Goal: Register for event/course

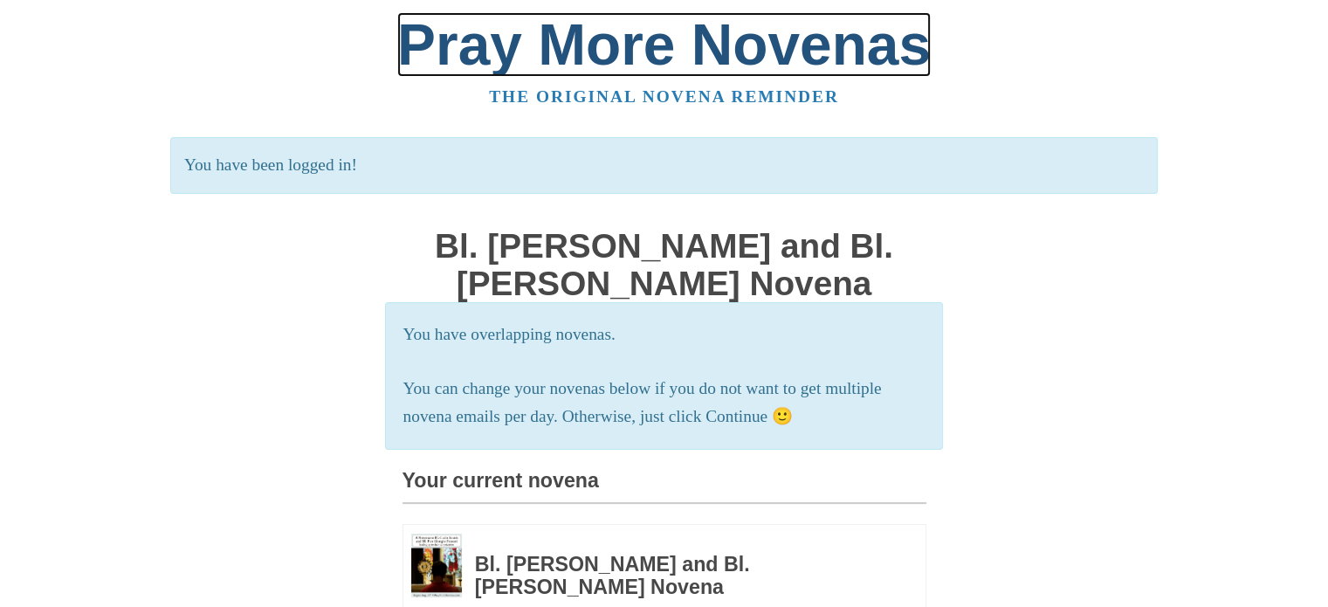
click at [557, 65] on link "Pray More Novenas" at bounding box center [663, 44] width 533 height 65
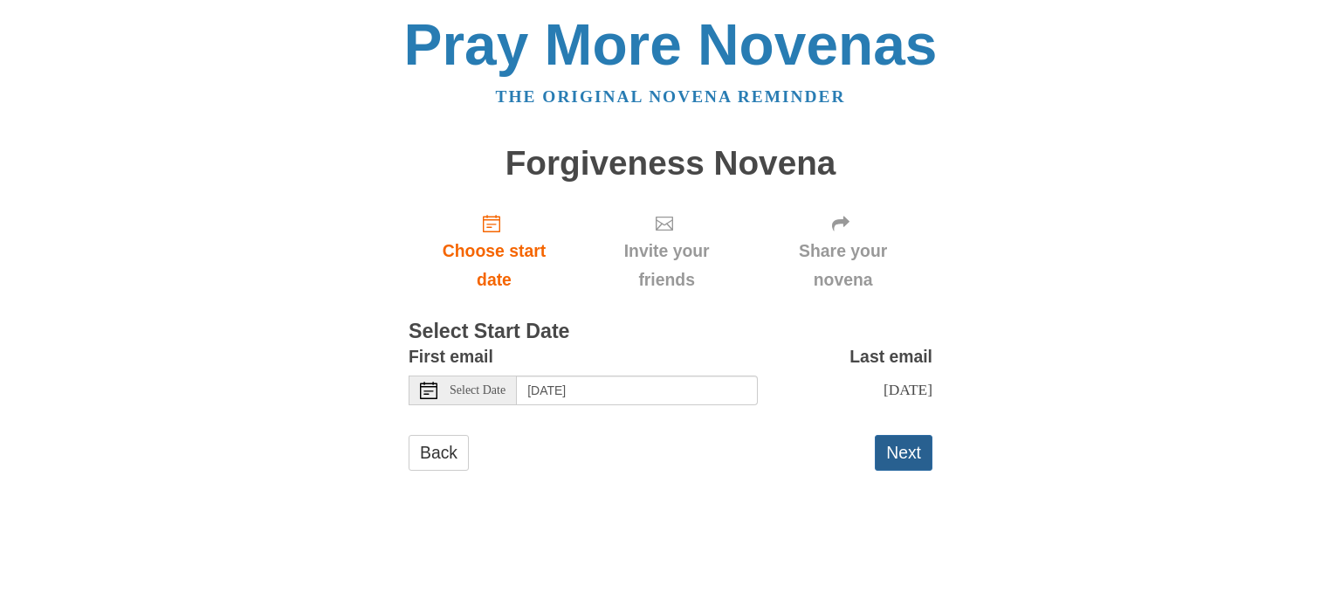
click at [894, 463] on button "Next" at bounding box center [904, 453] width 58 height 36
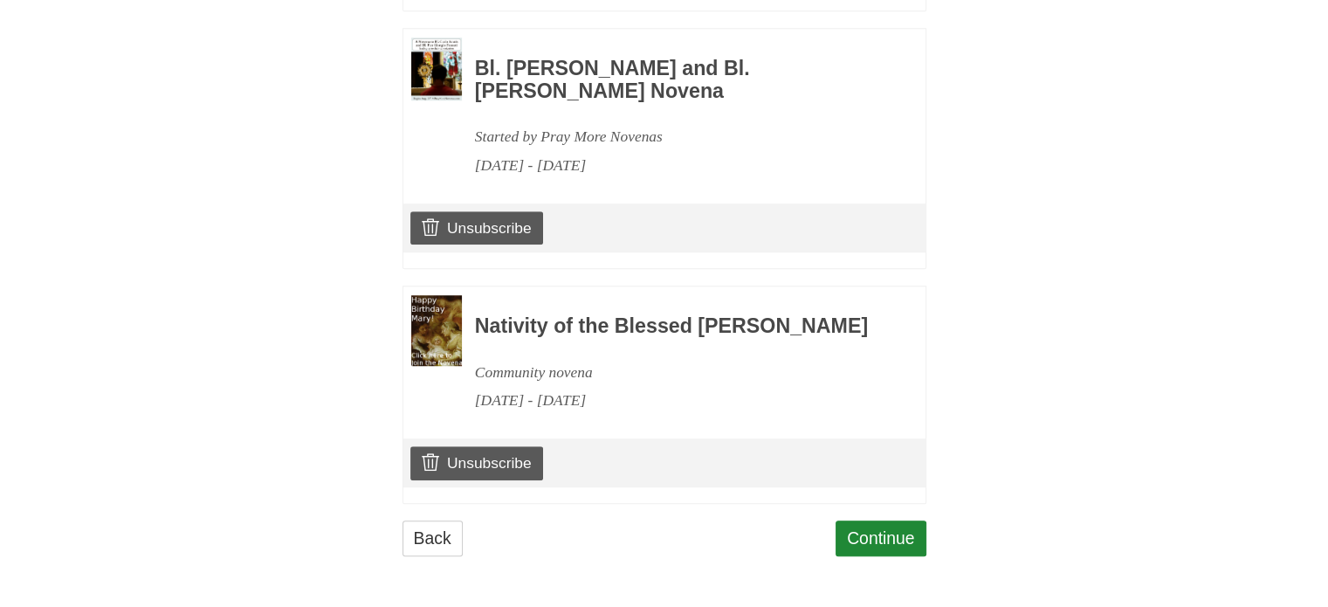
scroll to position [1310, 0]
click at [888, 547] on link "Continue" at bounding box center [880, 538] width 91 height 36
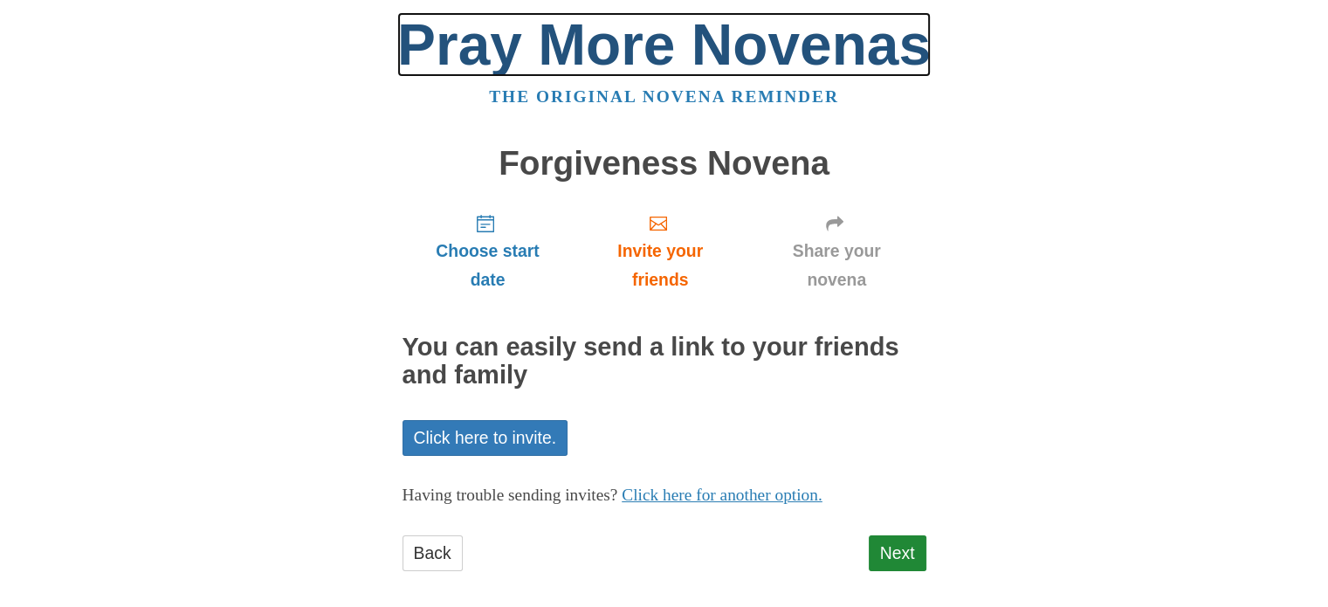
click at [669, 54] on link "Pray More Novenas" at bounding box center [663, 44] width 533 height 65
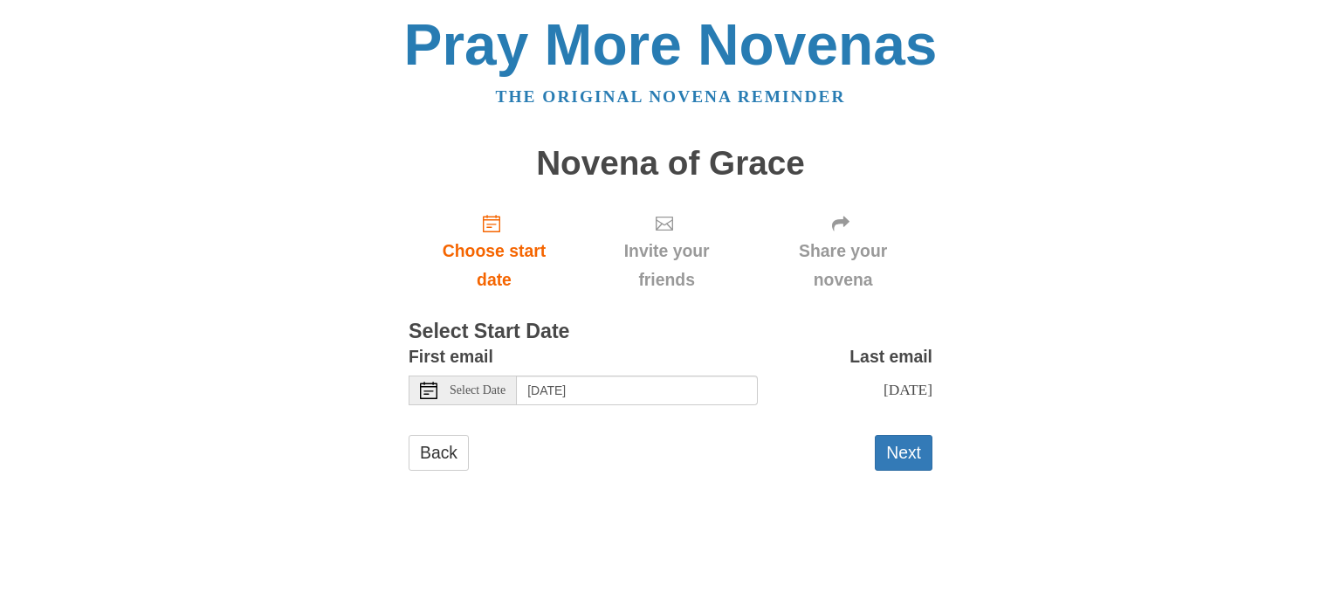
click at [427, 388] on icon at bounding box center [428, 390] width 17 height 17
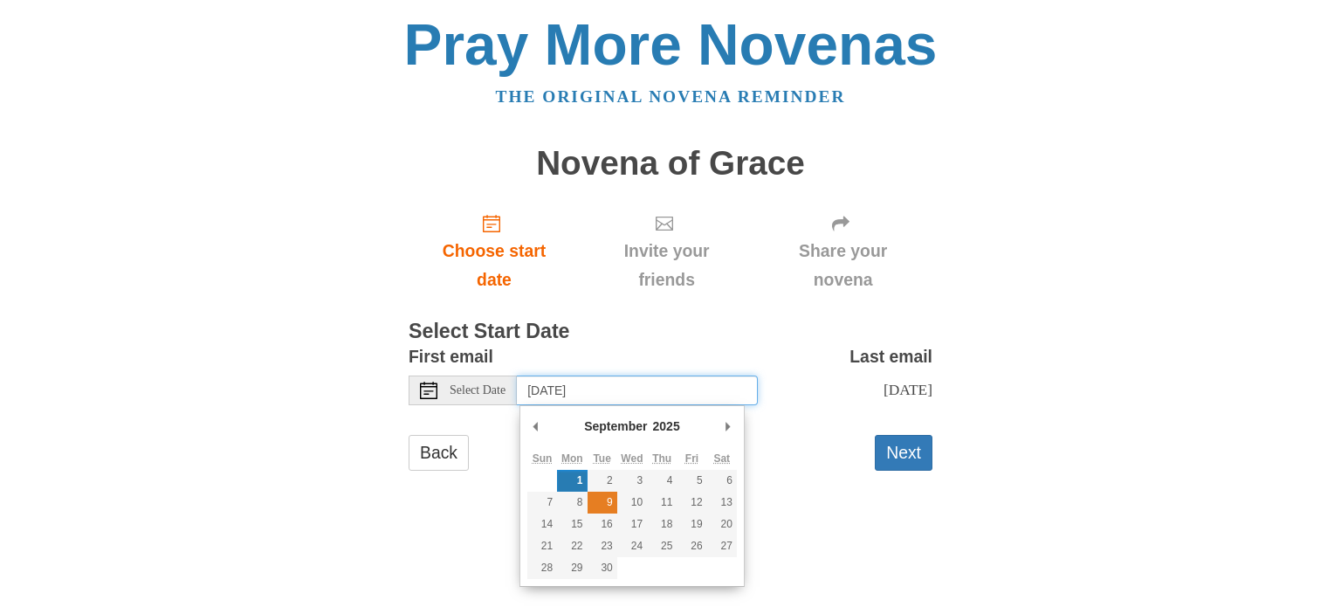
type input "Tuesday, September 9th"
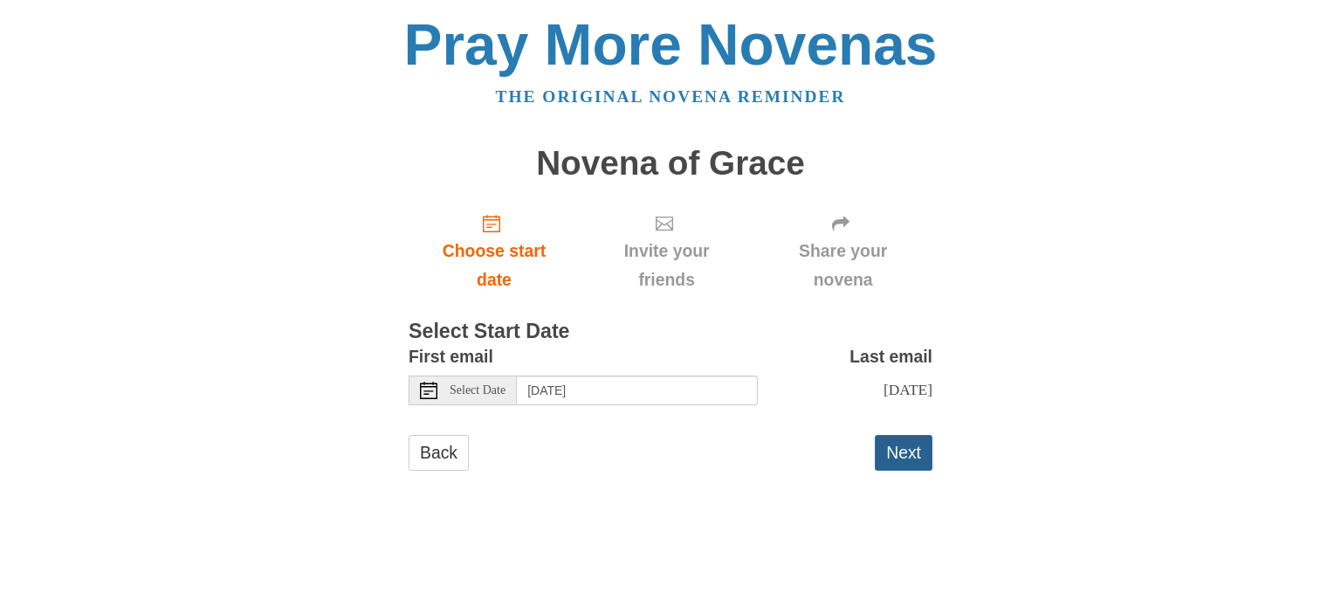
click at [915, 471] on button "Next" at bounding box center [904, 453] width 58 height 36
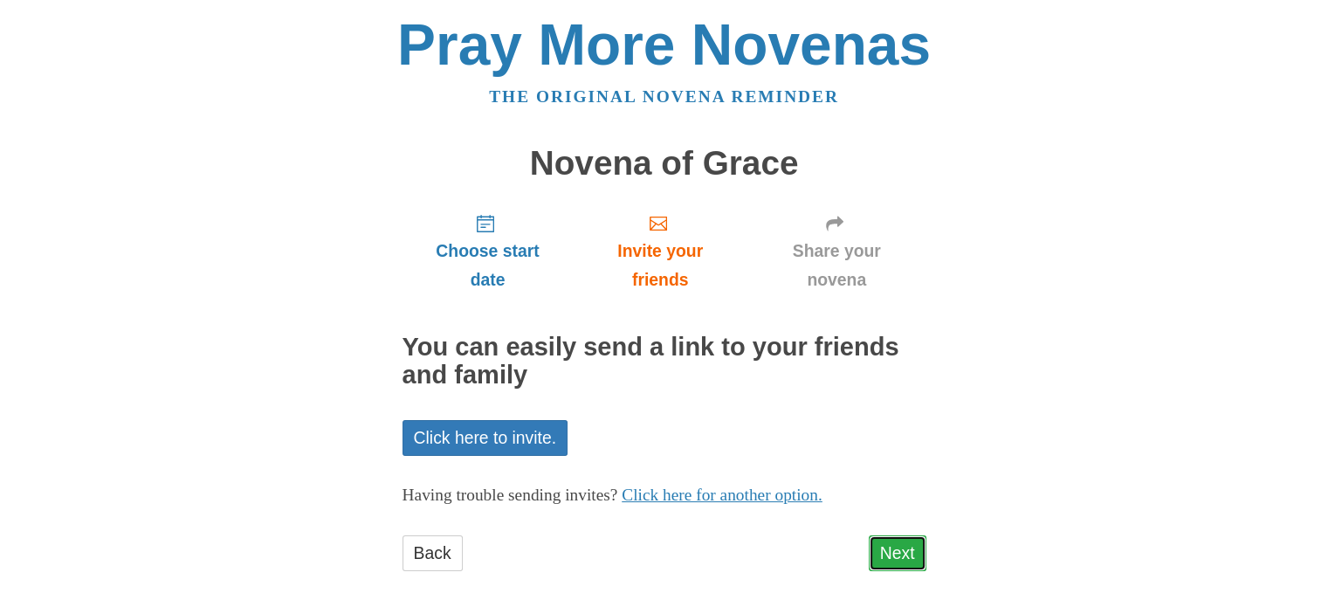
click at [888, 550] on link "Next" at bounding box center [898, 553] width 58 height 36
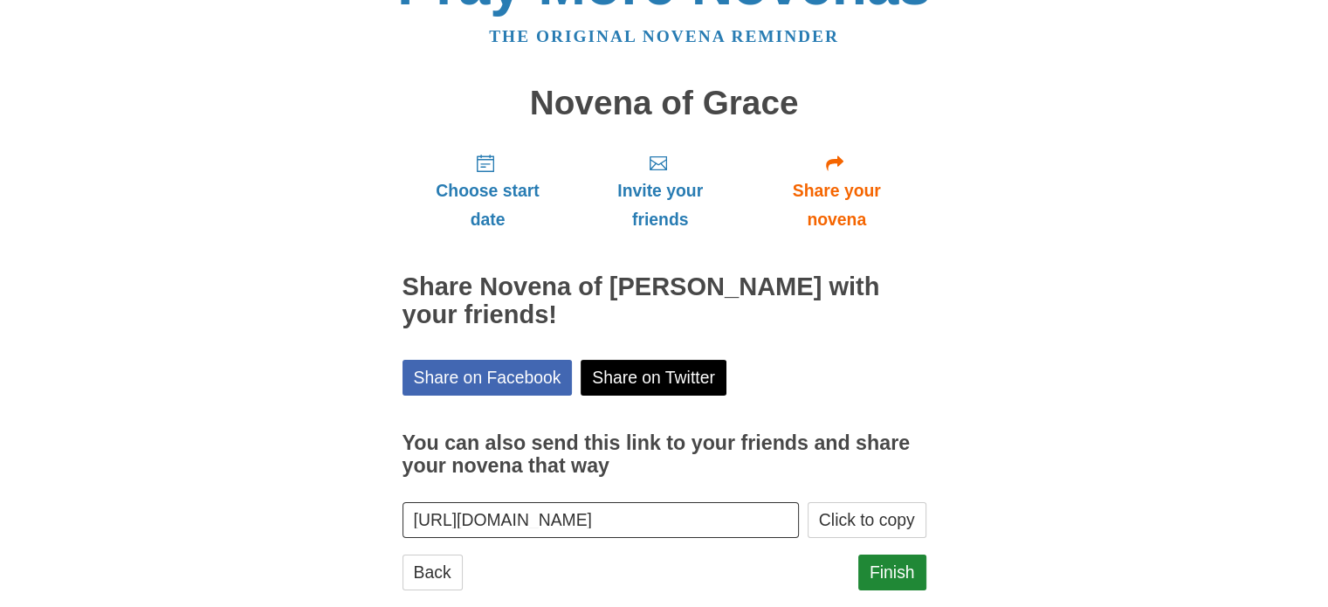
scroll to position [65, 0]
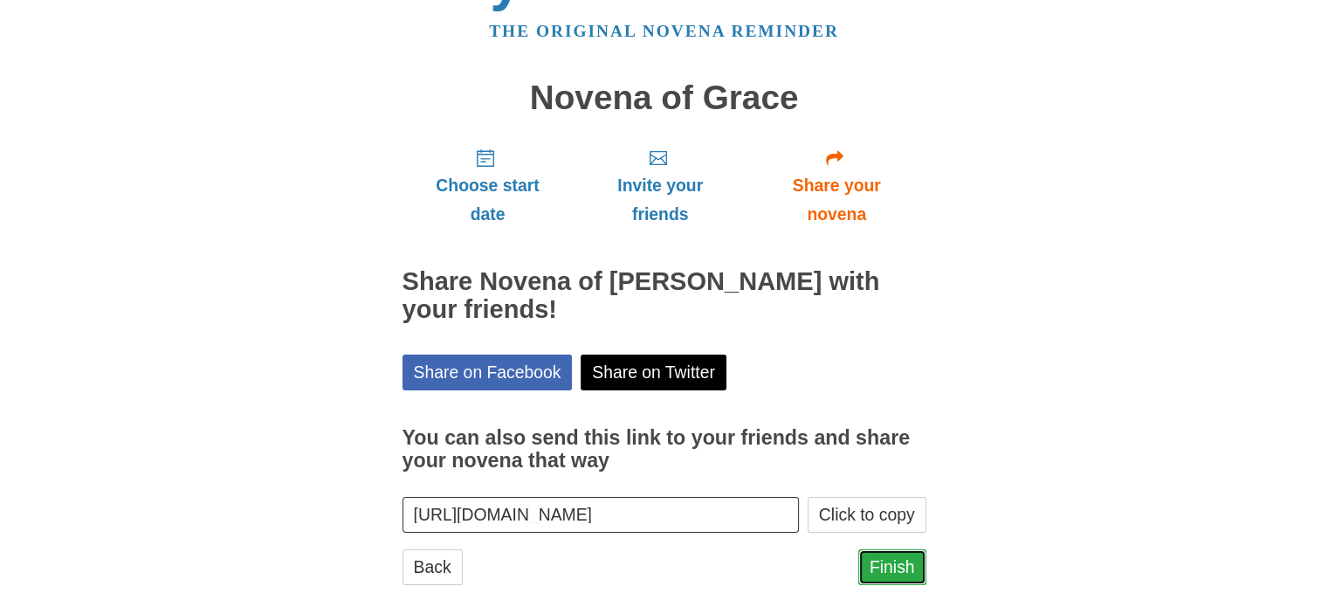
click at [882, 549] on link "Finish" at bounding box center [892, 567] width 68 height 36
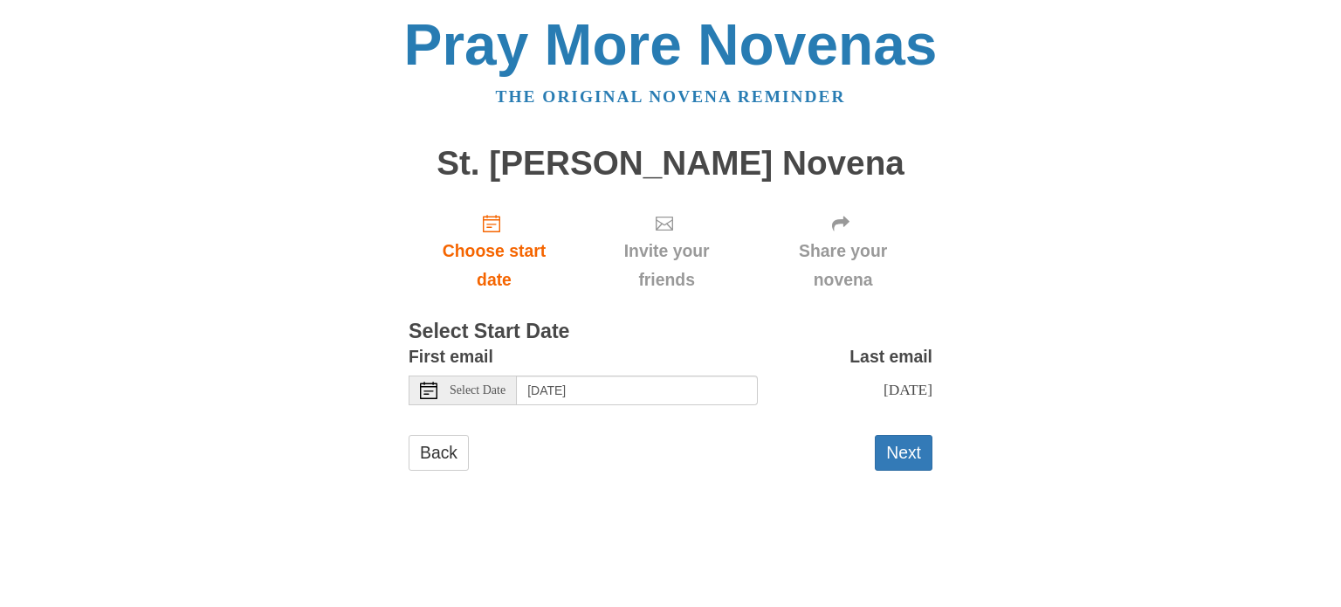
click at [423, 390] on icon at bounding box center [428, 390] width 17 height 17
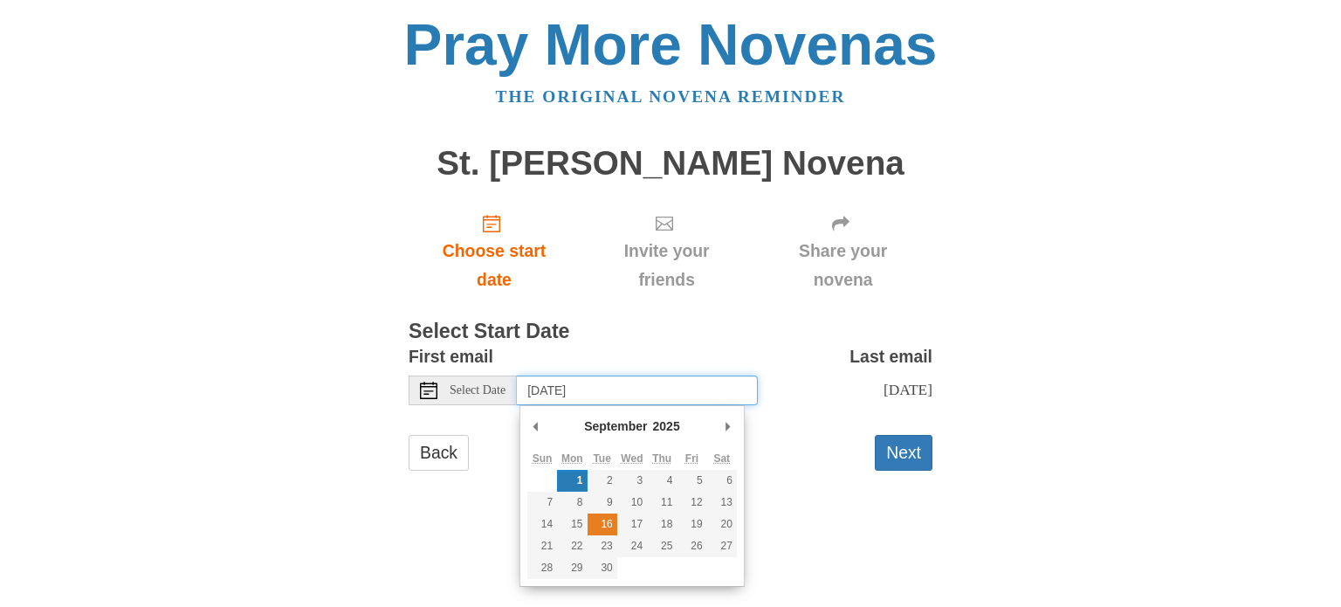
type input "Tuesday, September 16th"
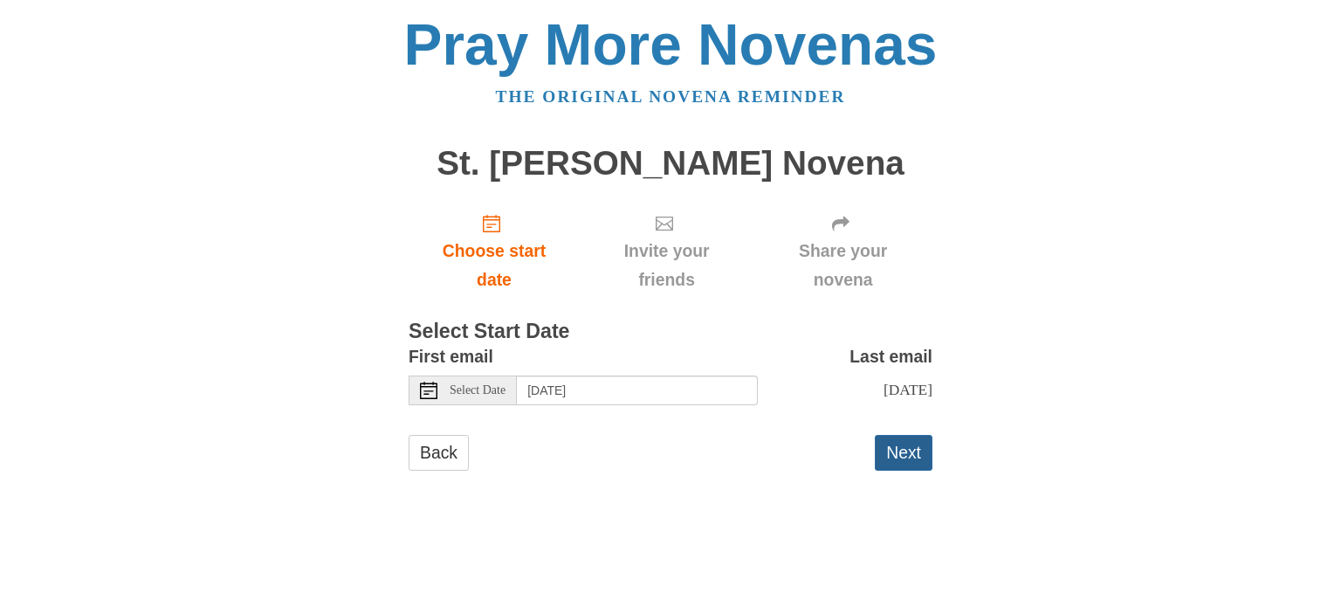
click at [892, 471] on button "Next" at bounding box center [904, 453] width 58 height 36
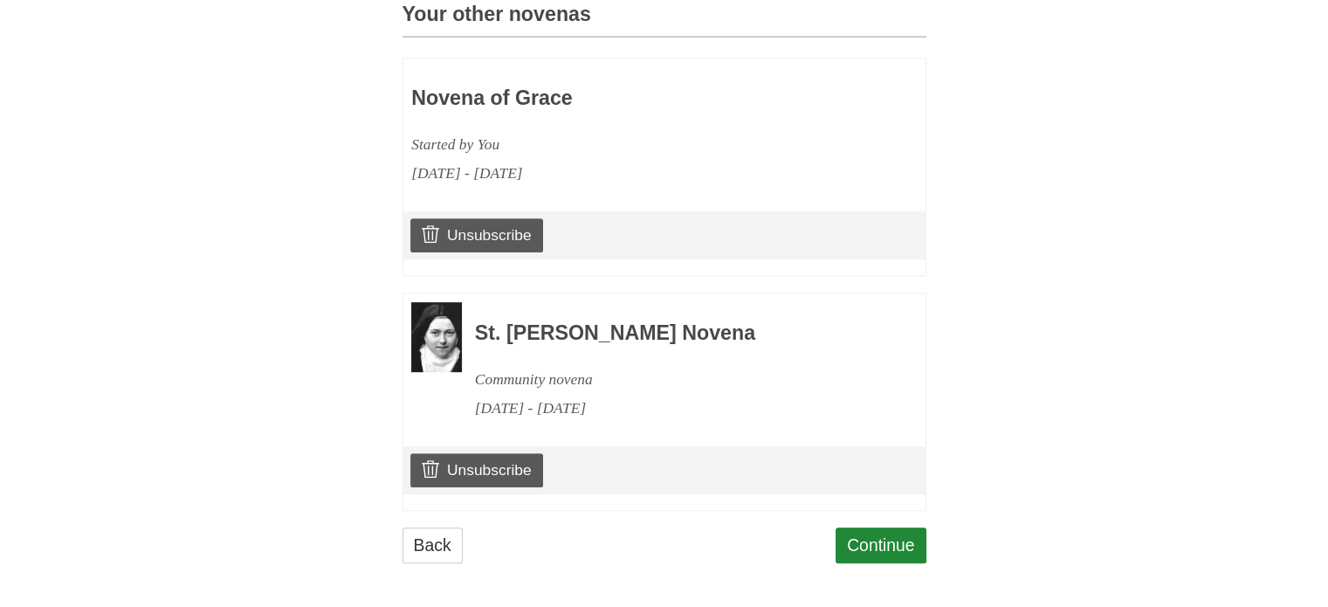
scroll to position [809, 0]
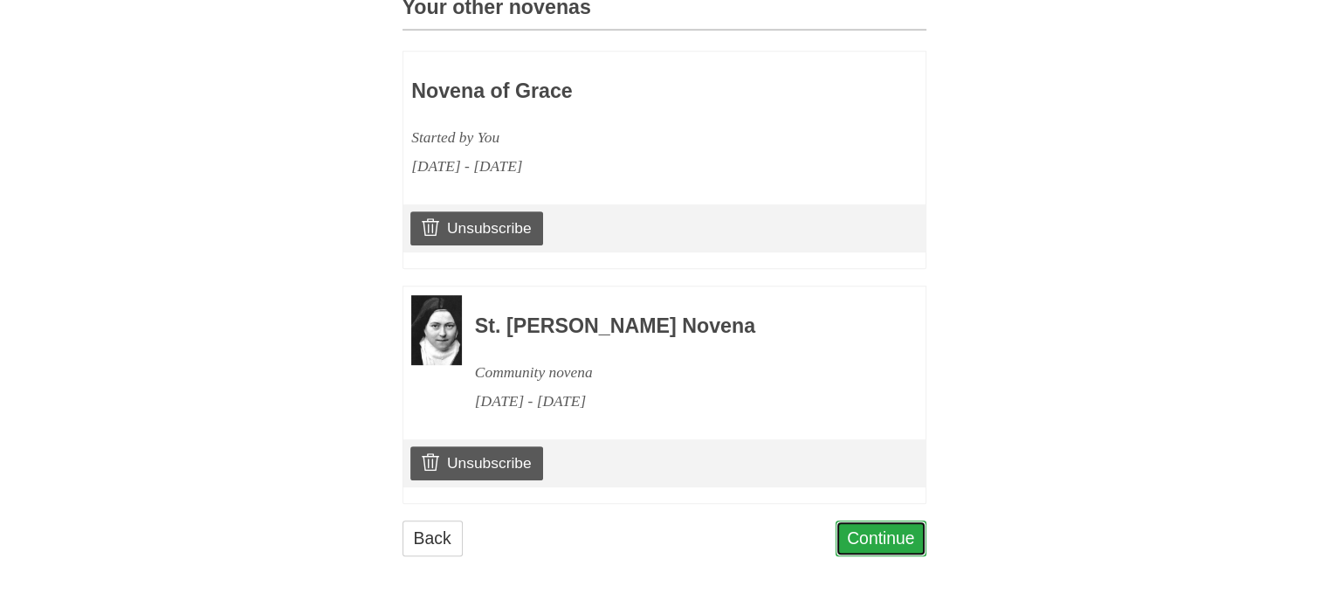
click at [855, 526] on link "Continue" at bounding box center [880, 538] width 91 height 36
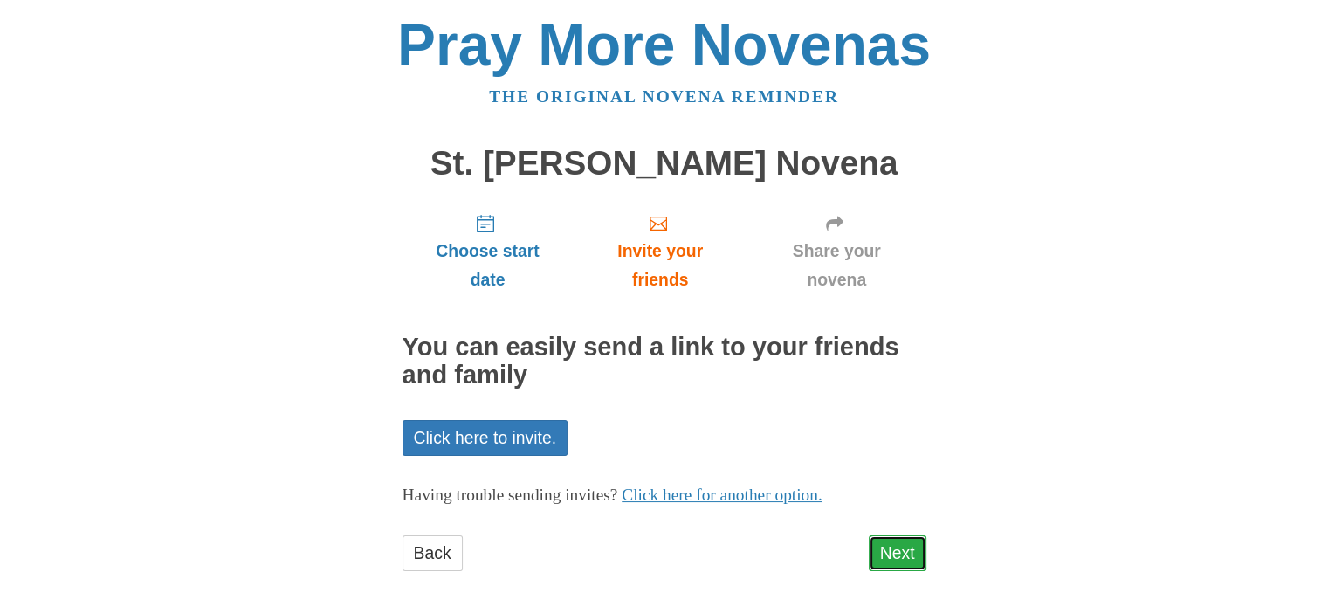
click at [887, 546] on link "Next" at bounding box center [898, 553] width 58 height 36
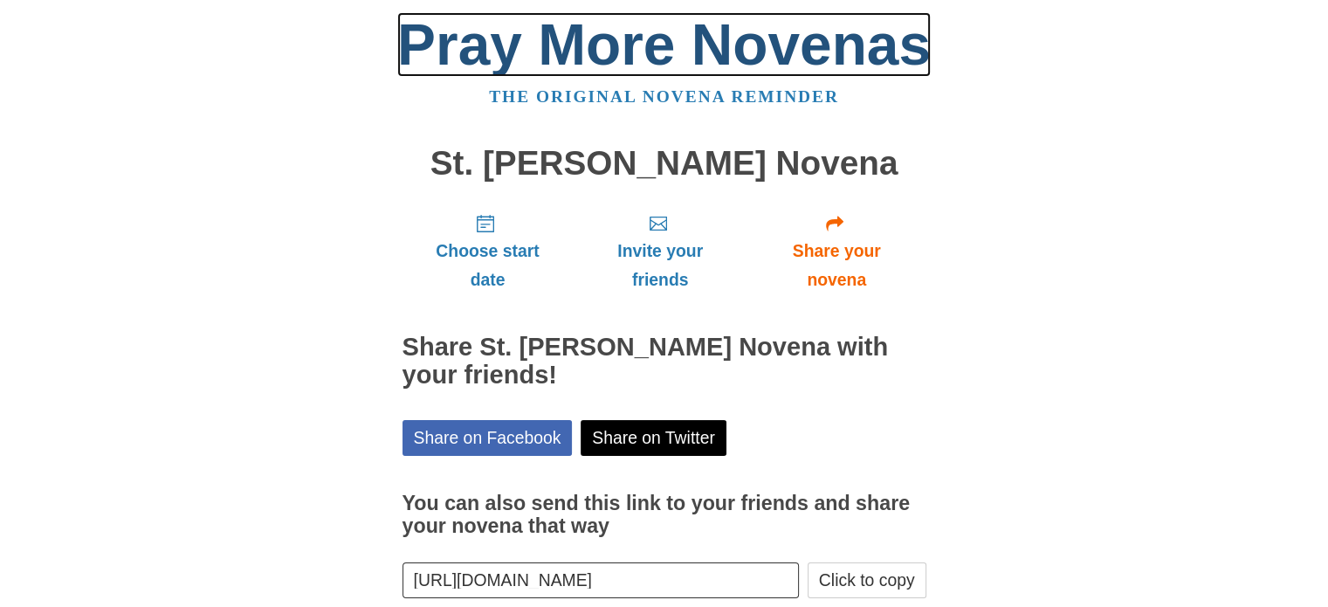
click at [635, 40] on link "Pray More Novenas" at bounding box center [663, 44] width 533 height 65
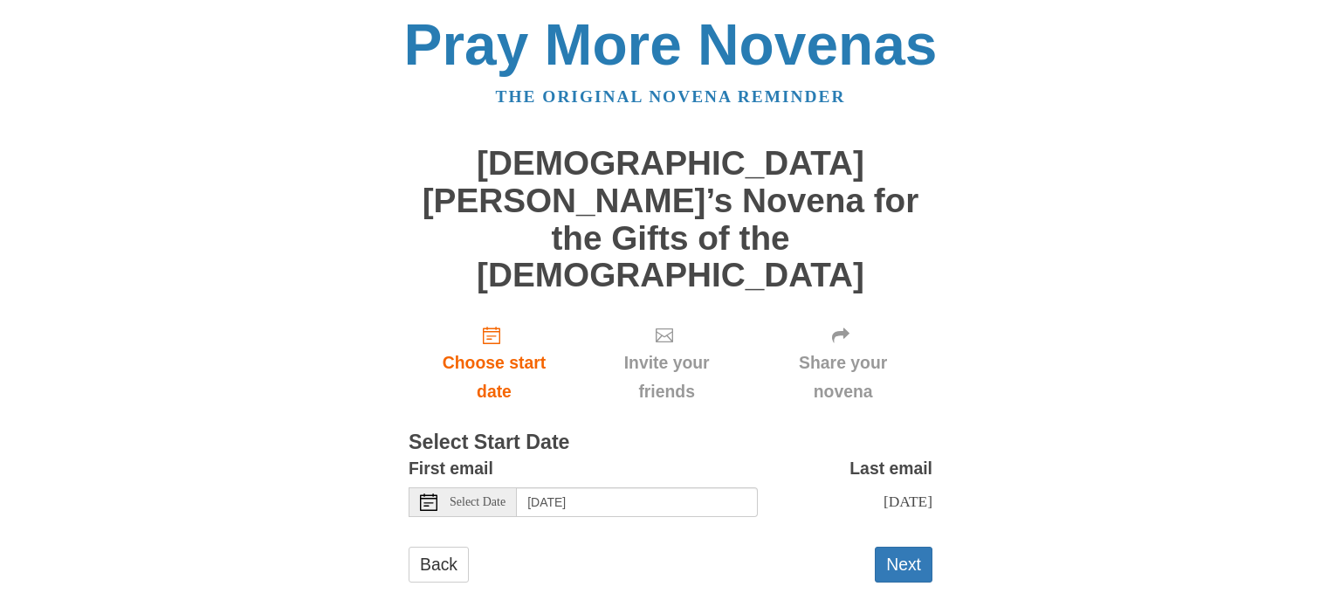
click at [426, 493] on icon at bounding box center [428, 501] width 17 height 17
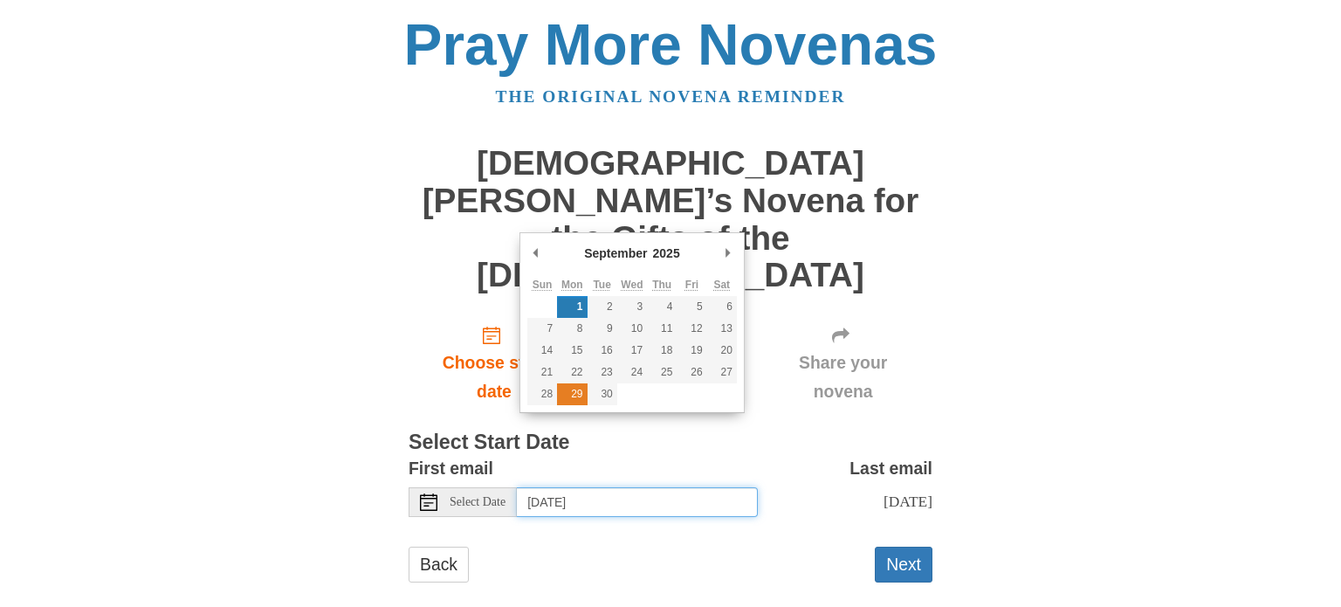
type input "[DATE]"
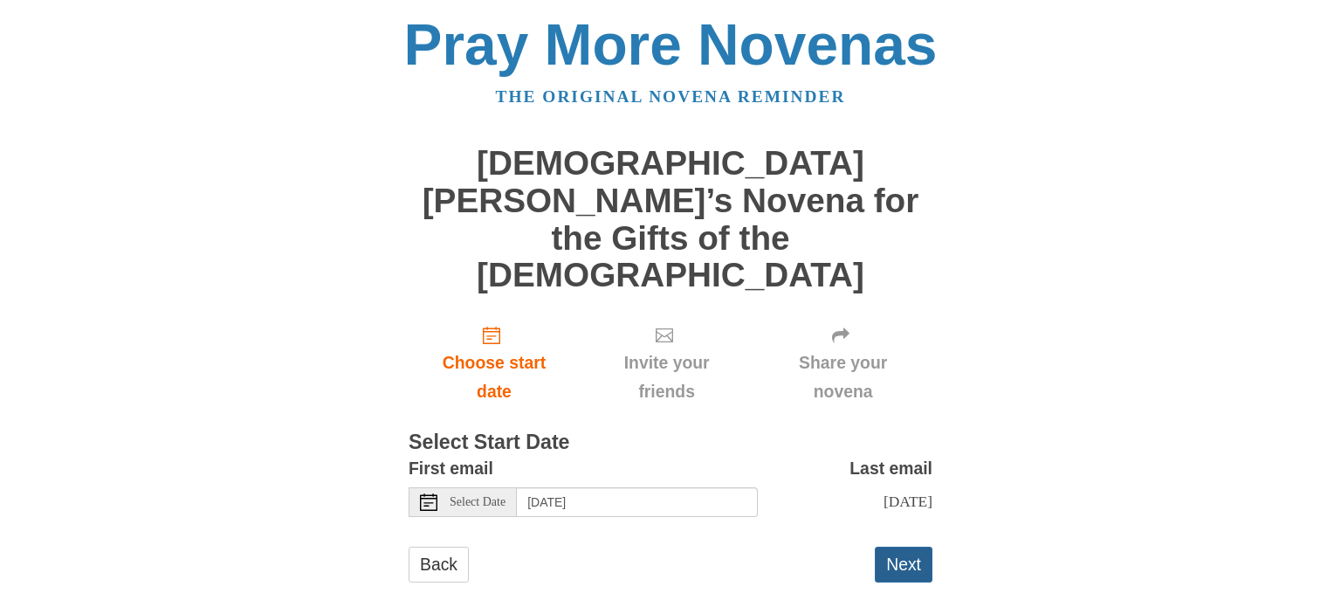
click at [910, 547] on button "Next" at bounding box center [904, 565] width 58 height 36
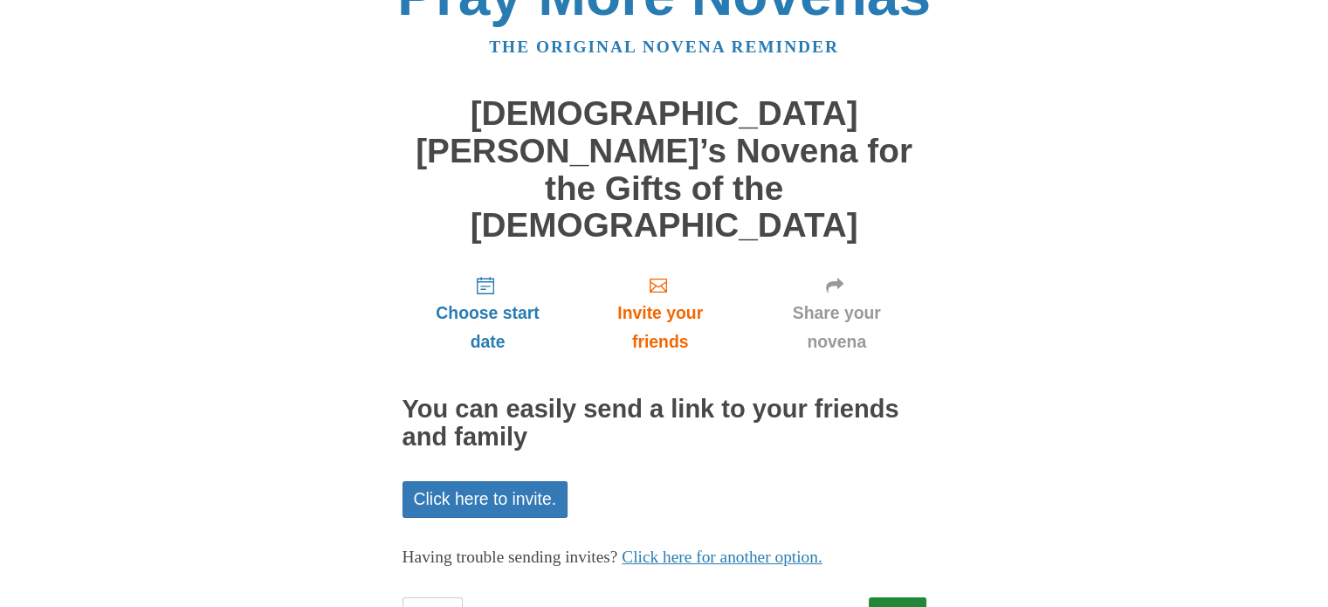
scroll to position [51, 0]
click at [900, 596] on link "Next" at bounding box center [898, 614] width 58 height 36
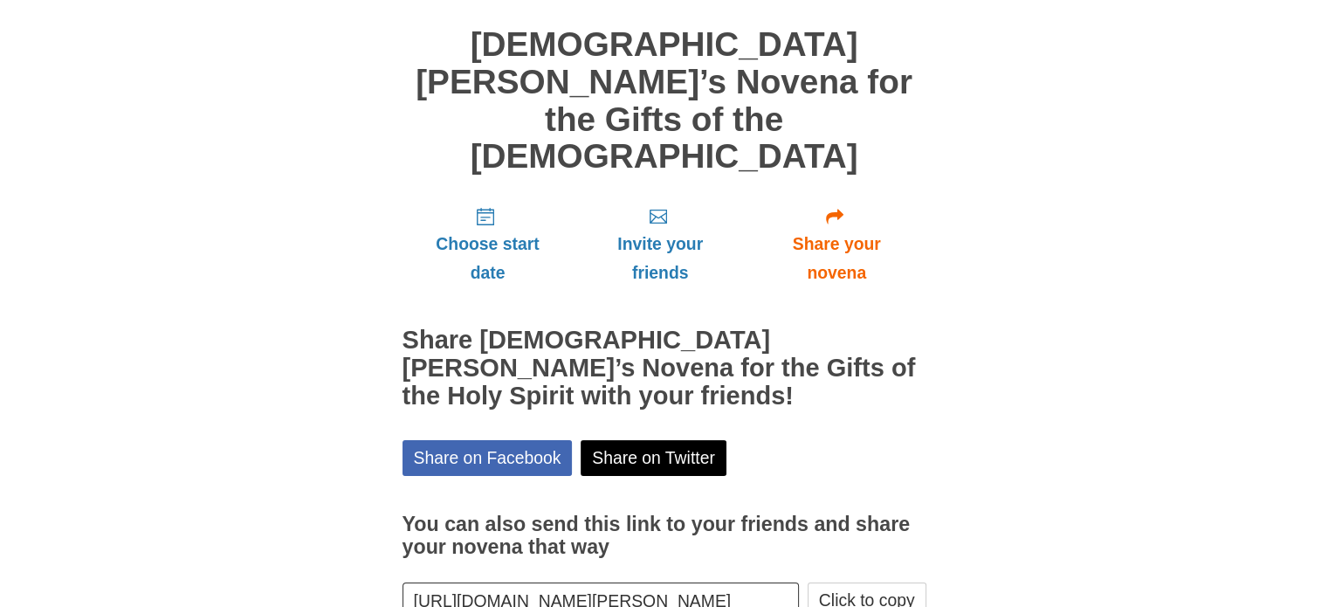
scroll to position [130, 0]
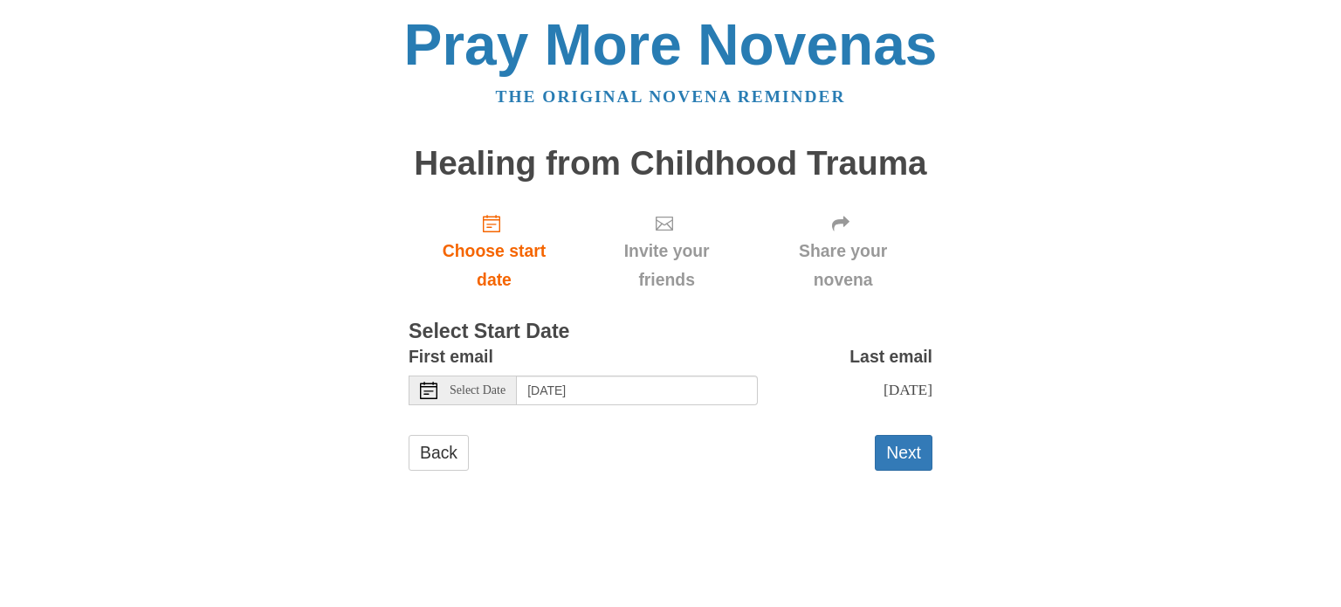
click at [433, 383] on use at bounding box center [428, 390] width 17 height 17
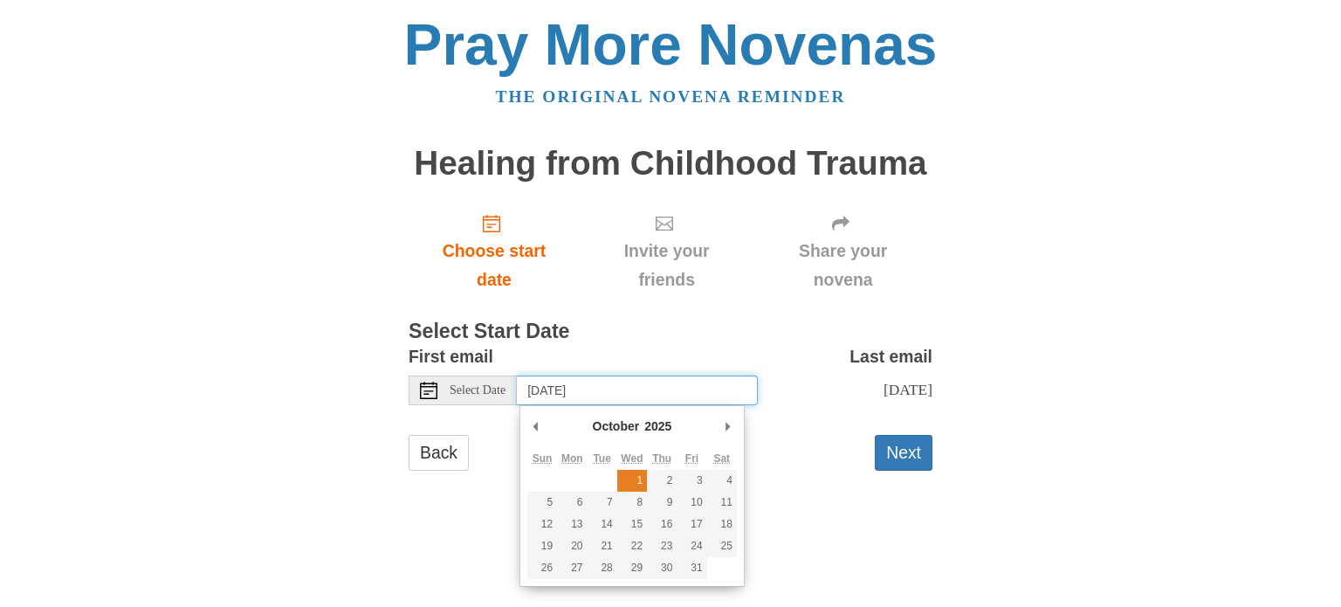
type input "Wednesday, October 1st"
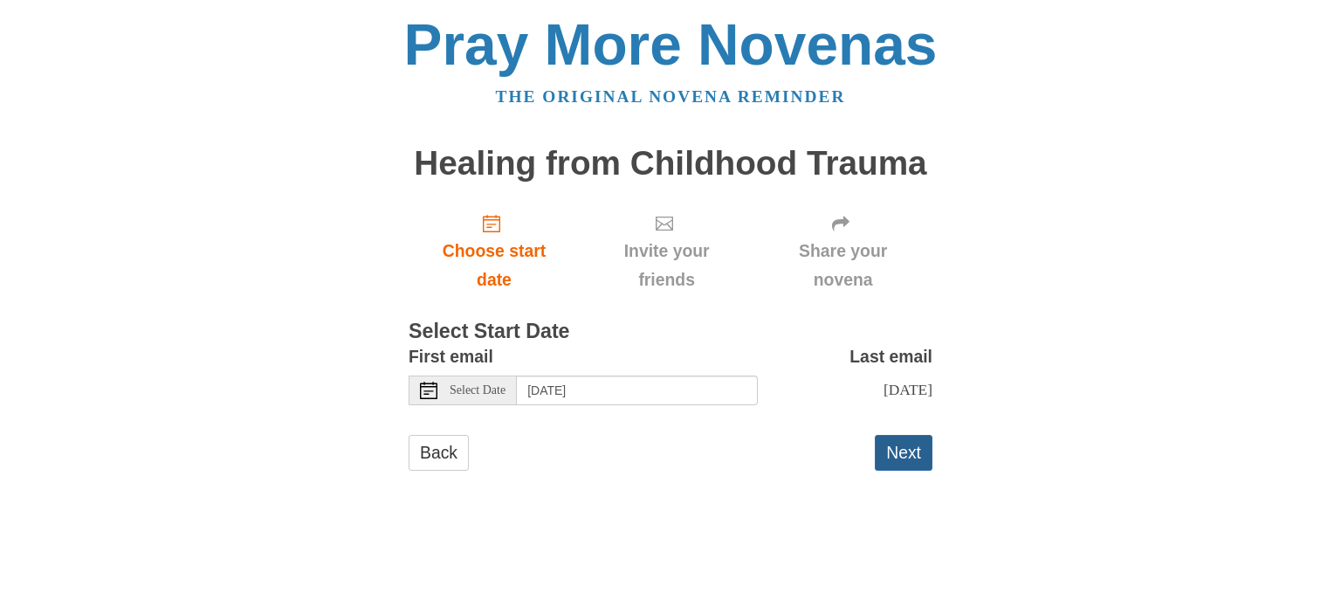
click at [895, 462] on button "Next" at bounding box center [904, 453] width 58 height 36
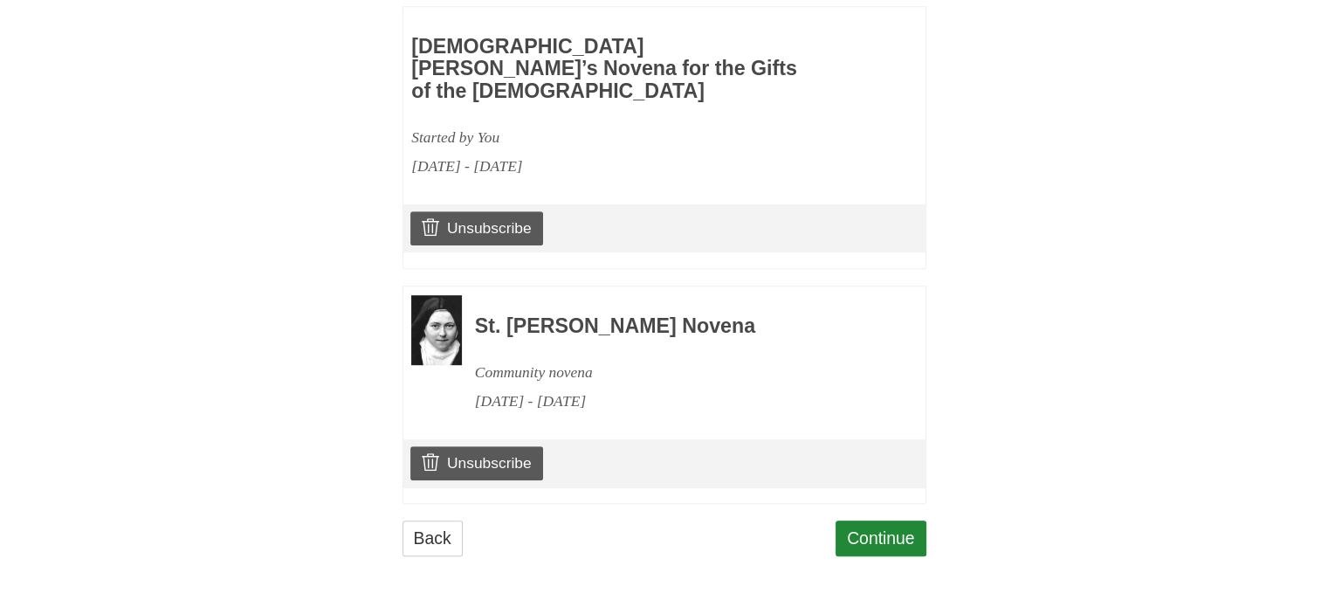
scroll to position [831, 0]
click at [883, 540] on link "Continue" at bounding box center [880, 538] width 91 height 36
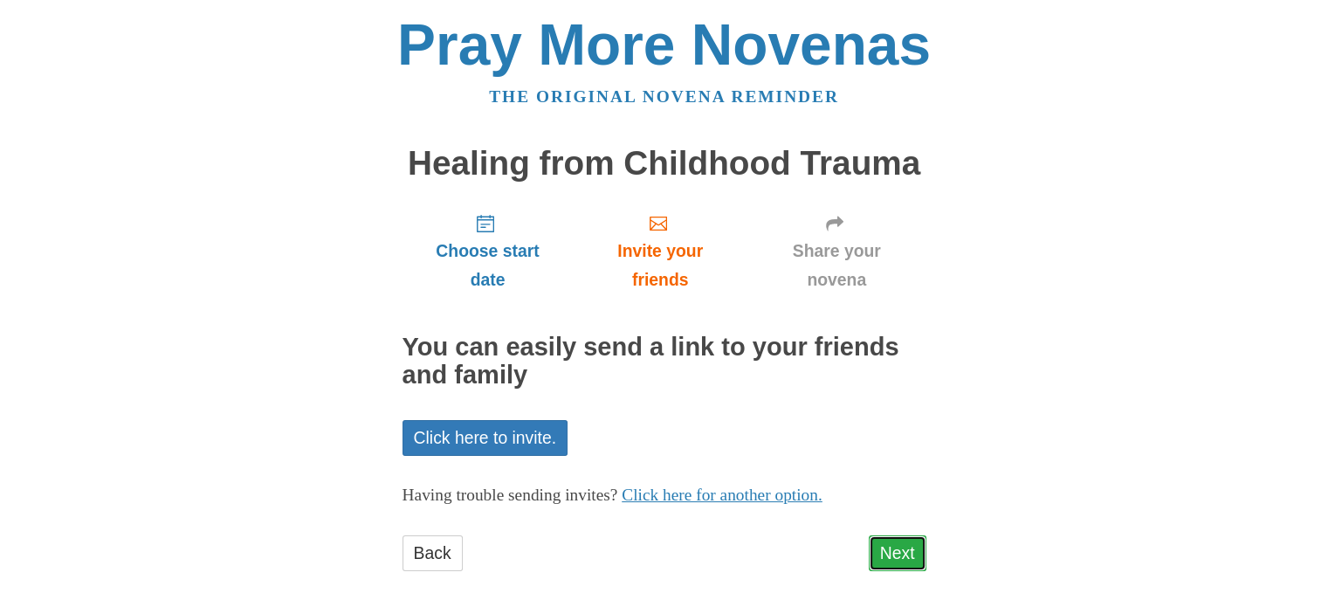
click at [882, 553] on link "Next" at bounding box center [898, 553] width 58 height 36
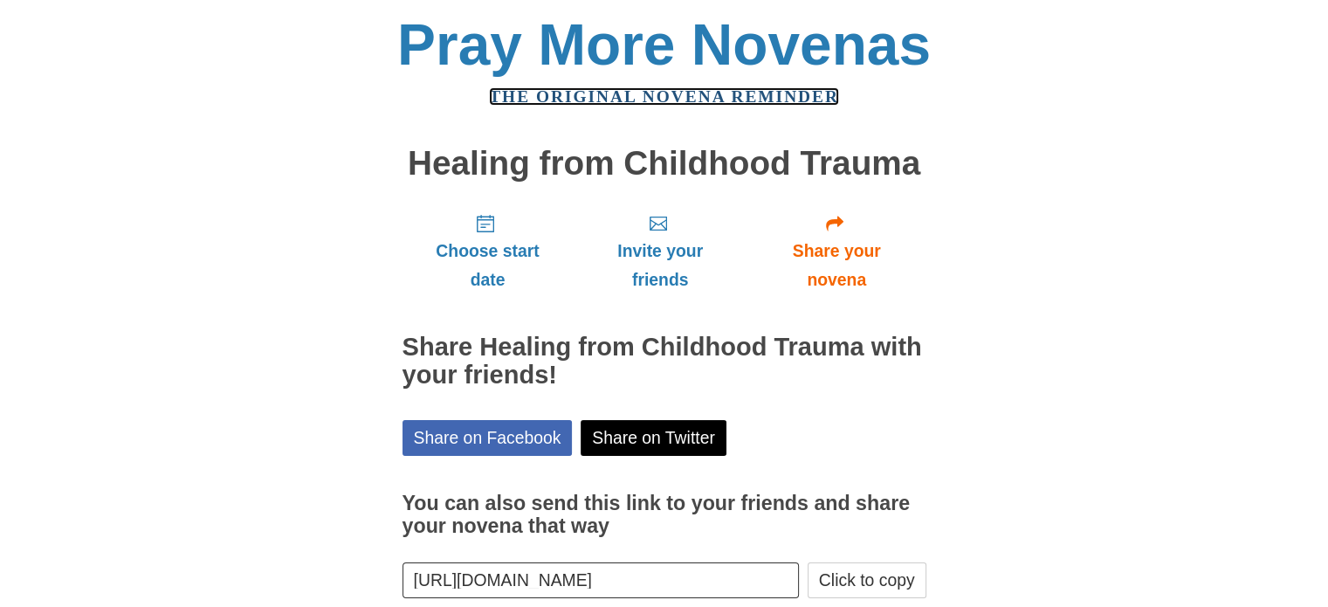
click at [636, 95] on link "The original novena reminder" at bounding box center [664, 96] width 350 height 18
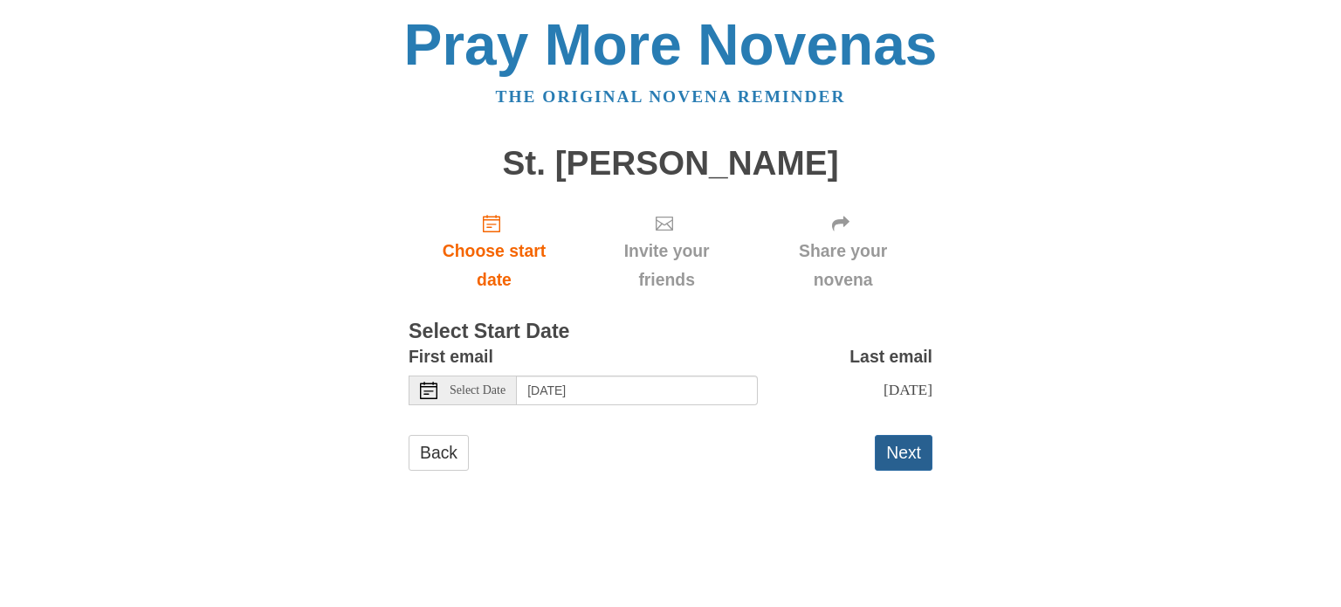
click at [883, 471] on button "Next" at bounding box center [904, 453] width 58 height 36
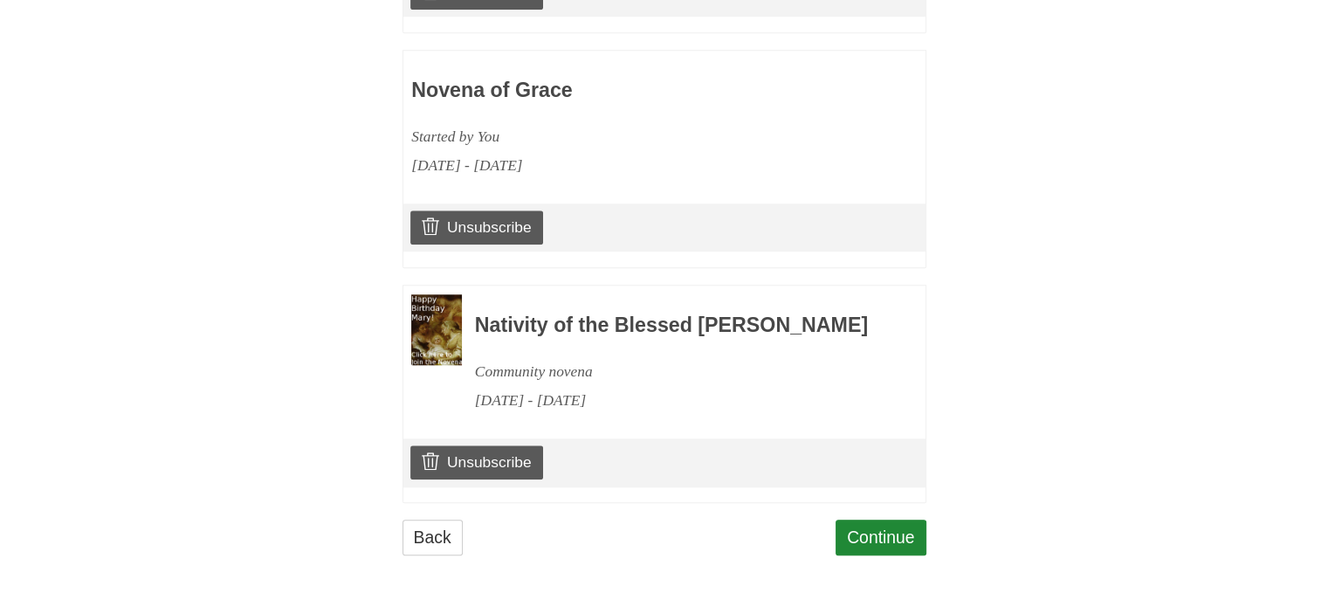
scroll to position [1791, 0]
click at [880, 530] on link "Continue" at bounding box center [880, 537] width 91 height 36
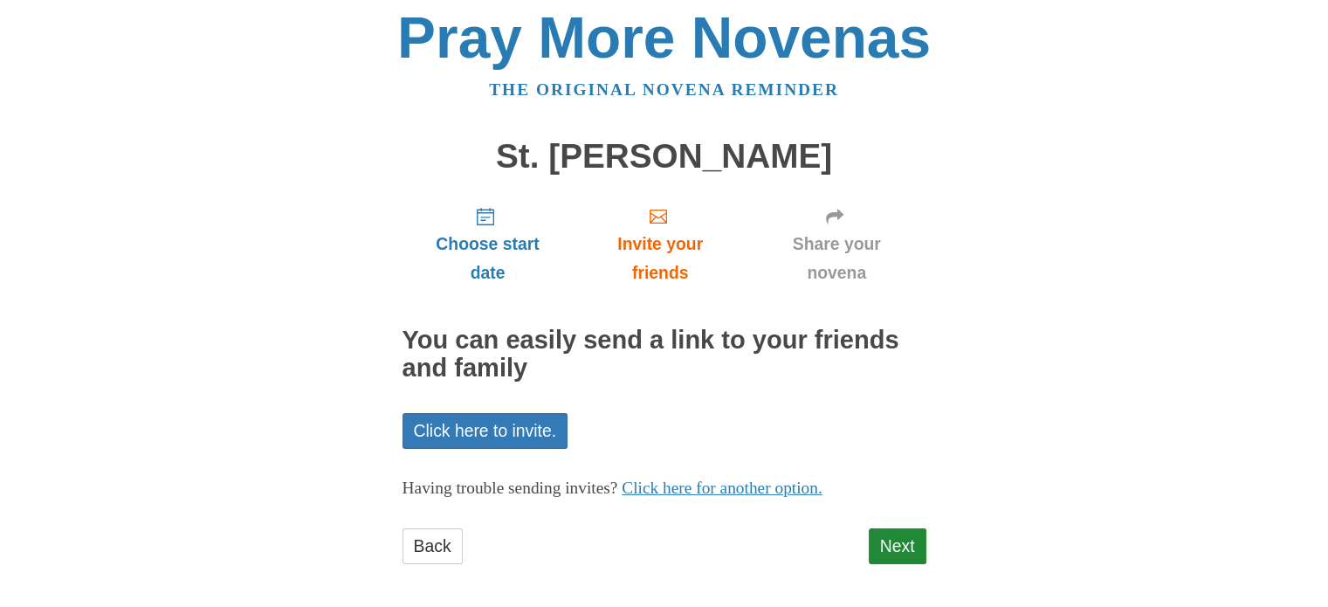
scroll to position [14, 0]
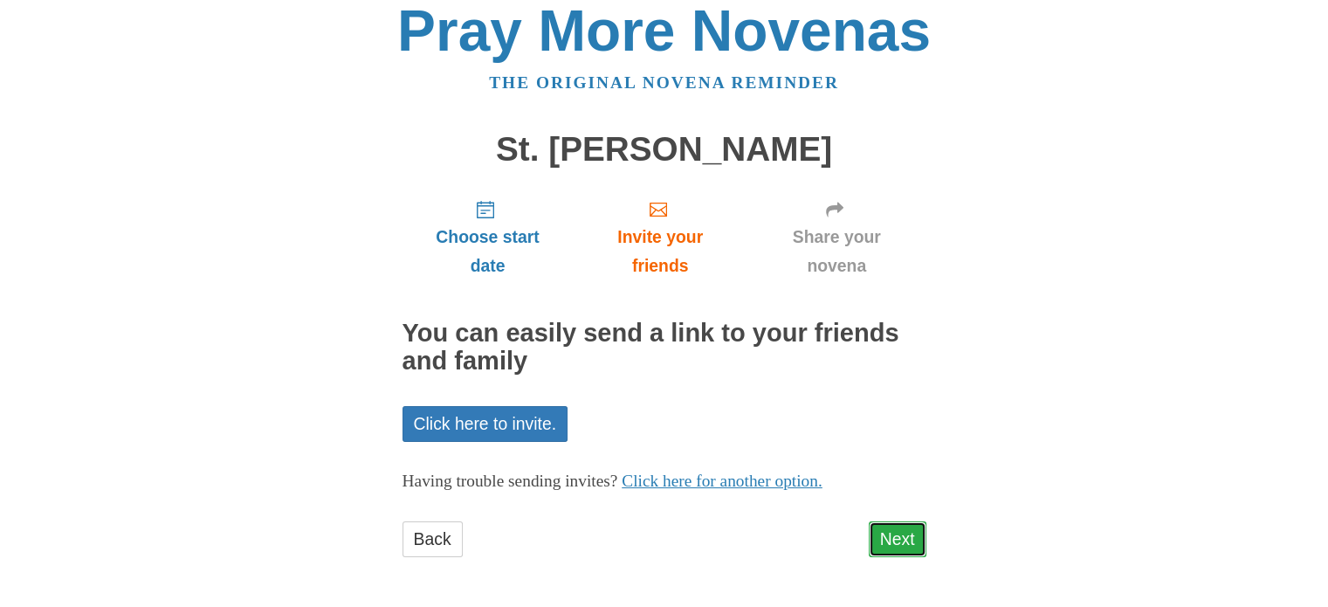
click at [916, 537] on link "Next" at bounding box center [898, 539] width 58 height 36
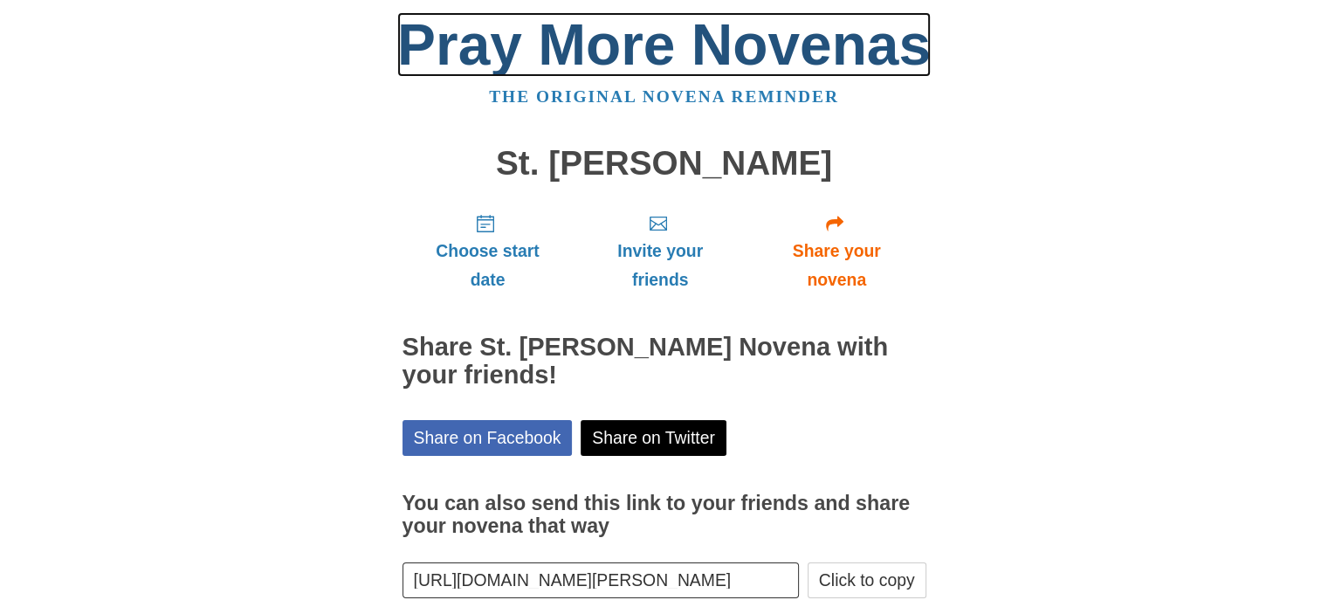
click at [639, 55] on link "Pray More Novenas" at bounding box center [663, 44] width 533 height 65
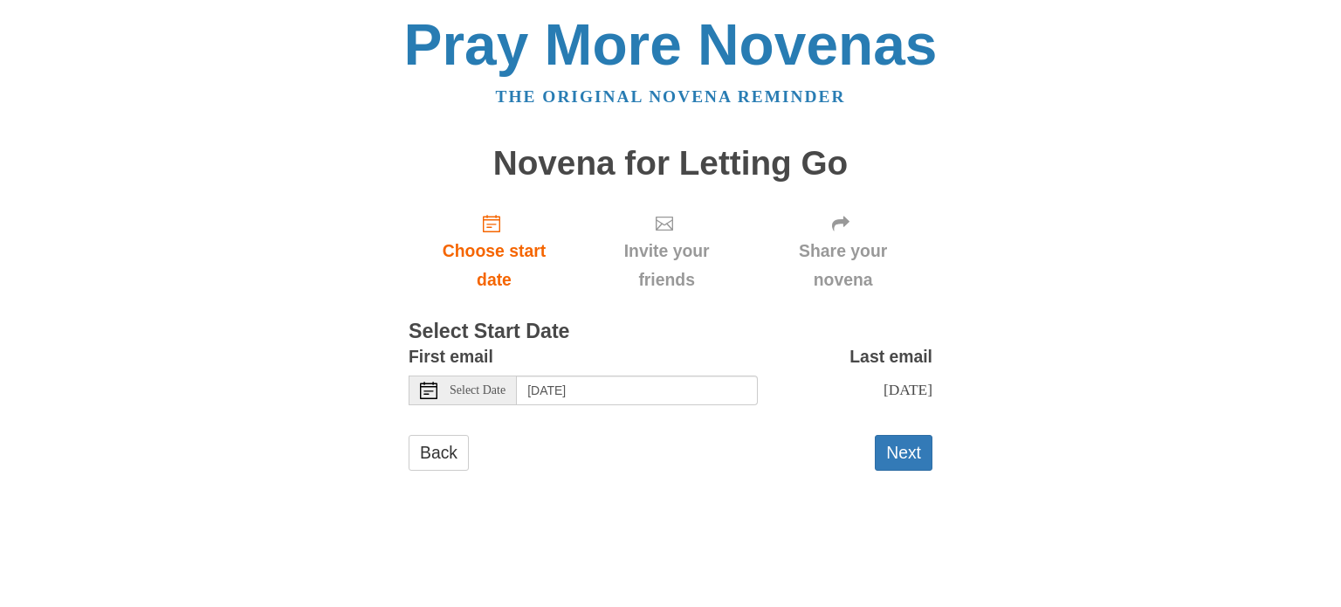
click at [424, 394] on use at bounding box center [428, 390] width 17 height 17
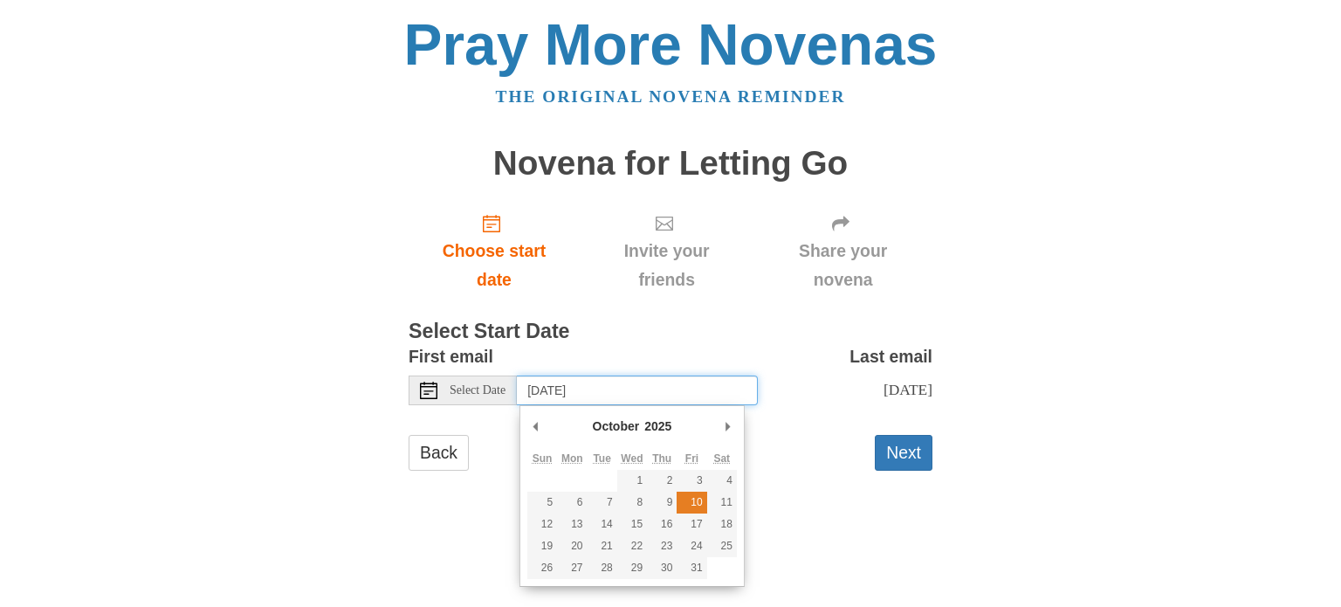
type input "Friday, October 10th"
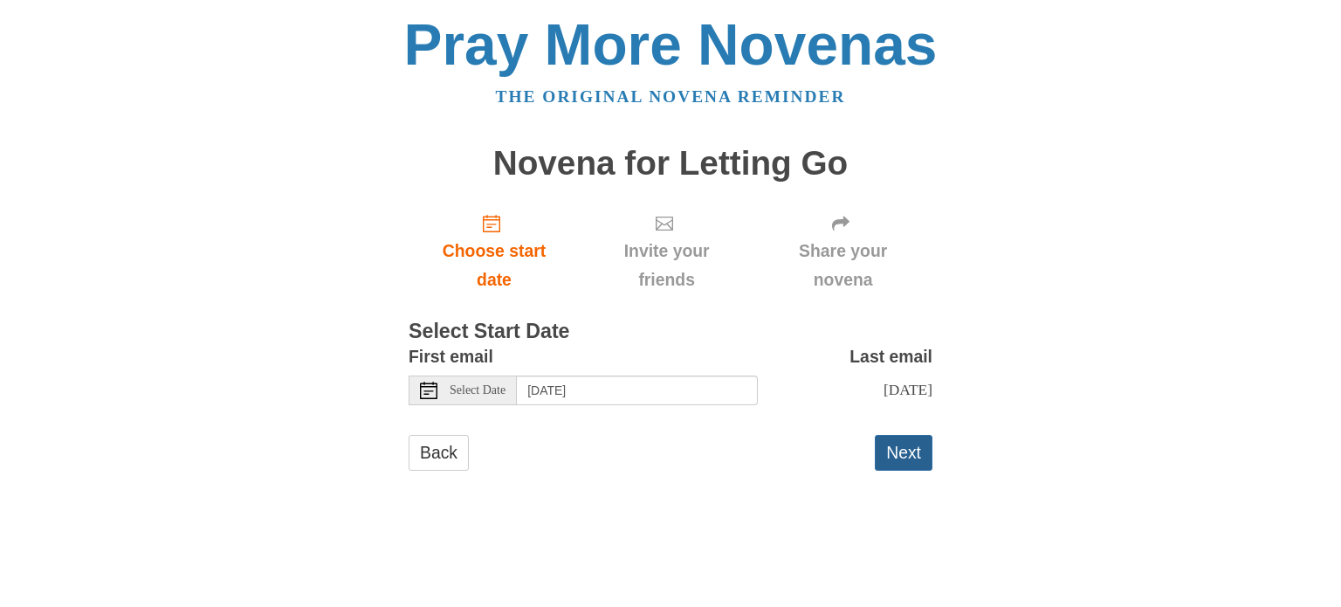
click at [898, 443] on button "Next" at bounding box center [904, 453] width 58 height 36
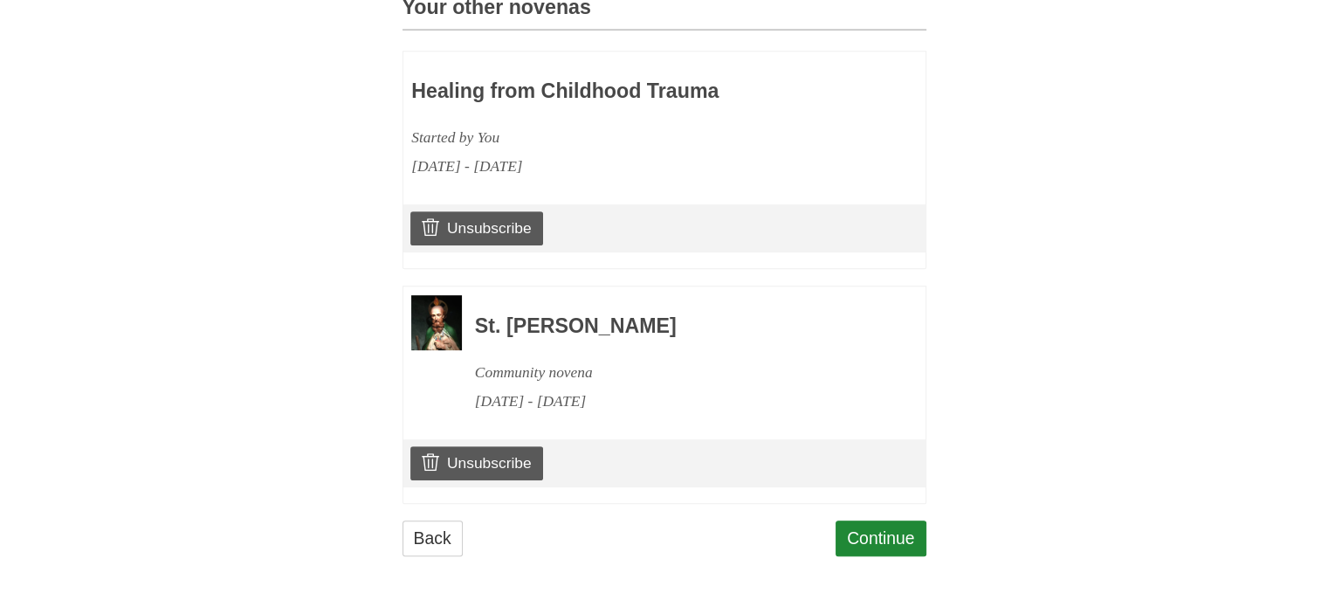
scroll to position [809, 0]
click at [888, 541] on link "Continue" at bounding box center [880, 538] width 91 height 36
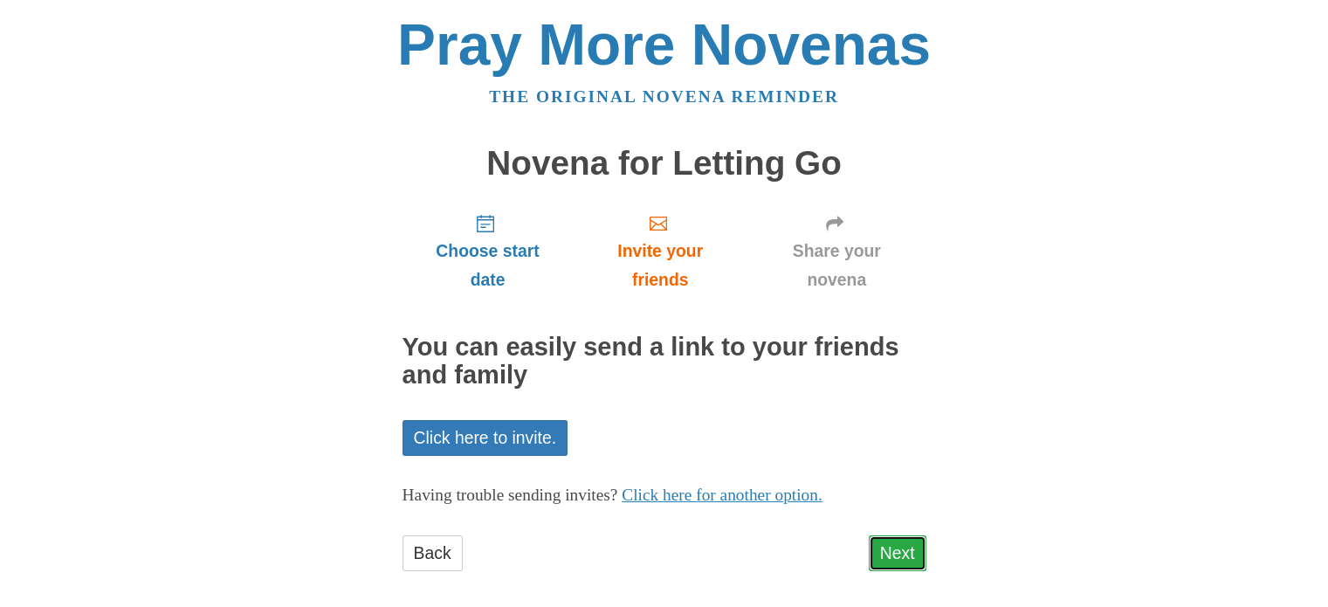
click at [888, 548] on link "Next" at bounding box center [898, 553] width 58 height 36
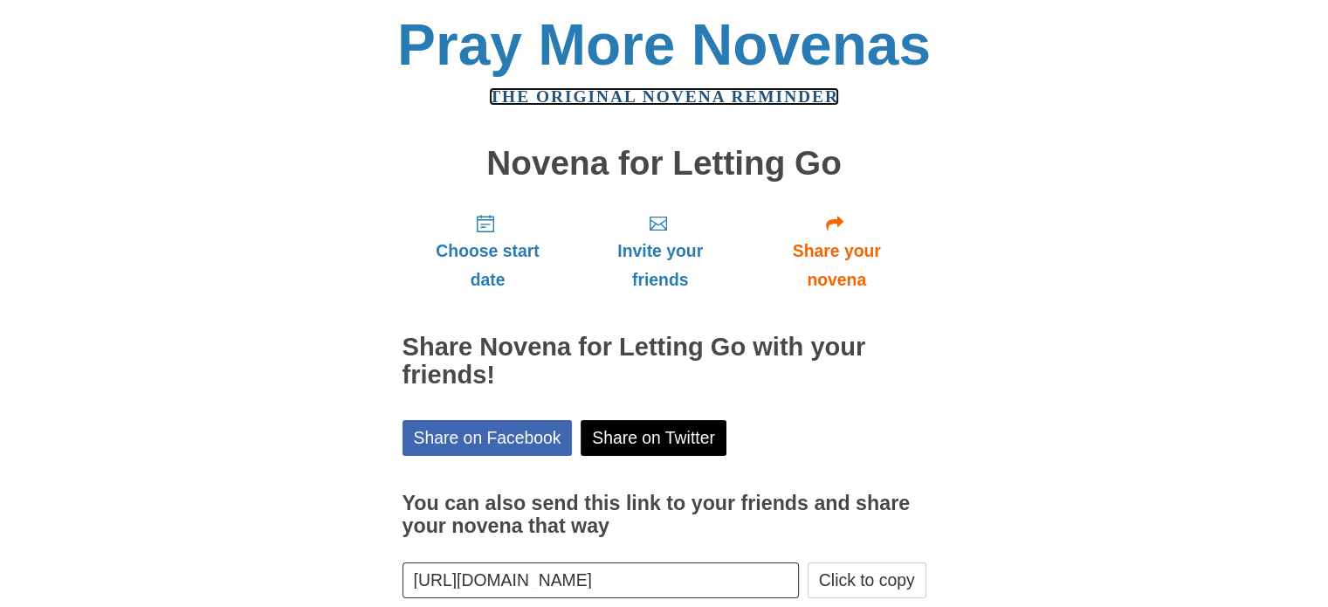
click at [648, 92] on link "The original novena reminder" at bounding box center [664, 96] width 350 height 18
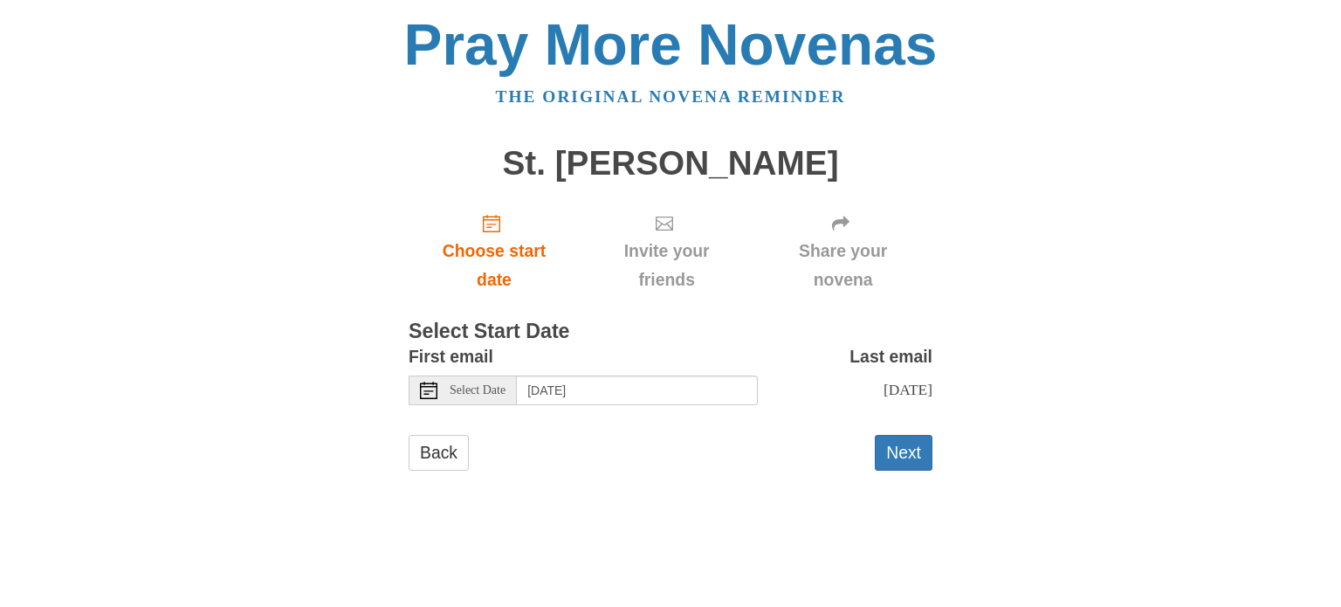
click at [421, 393] on icon at bounding box center [428, 390] width 17 height 17
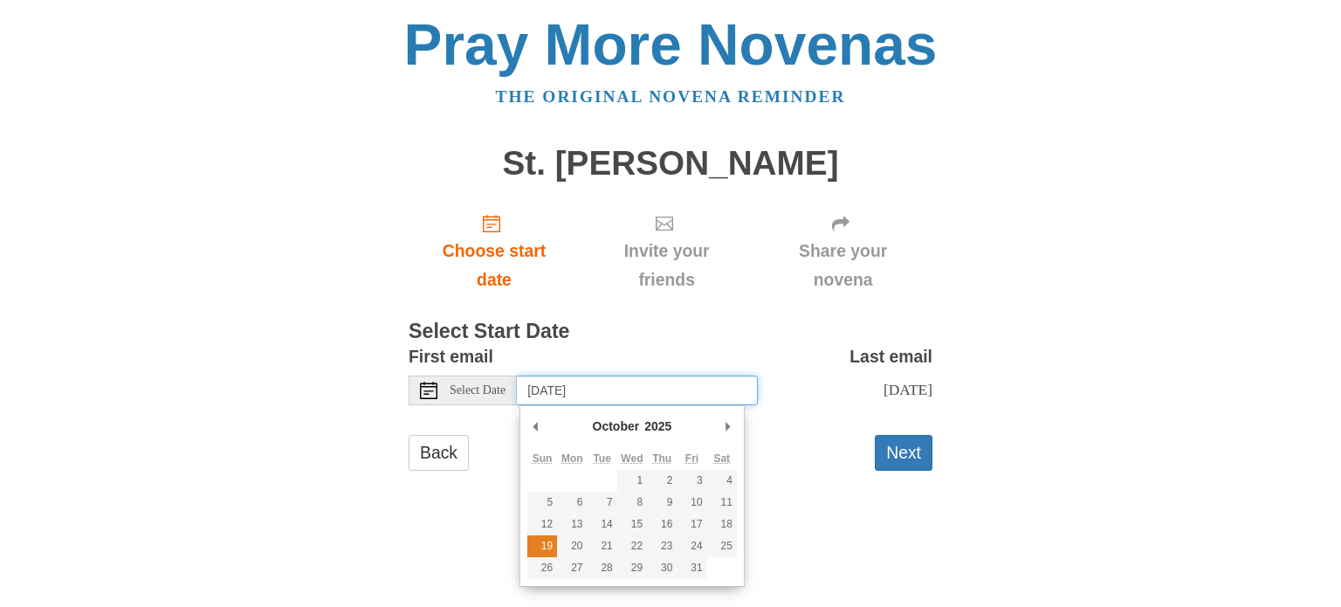
type input "Sunday, October 19th"
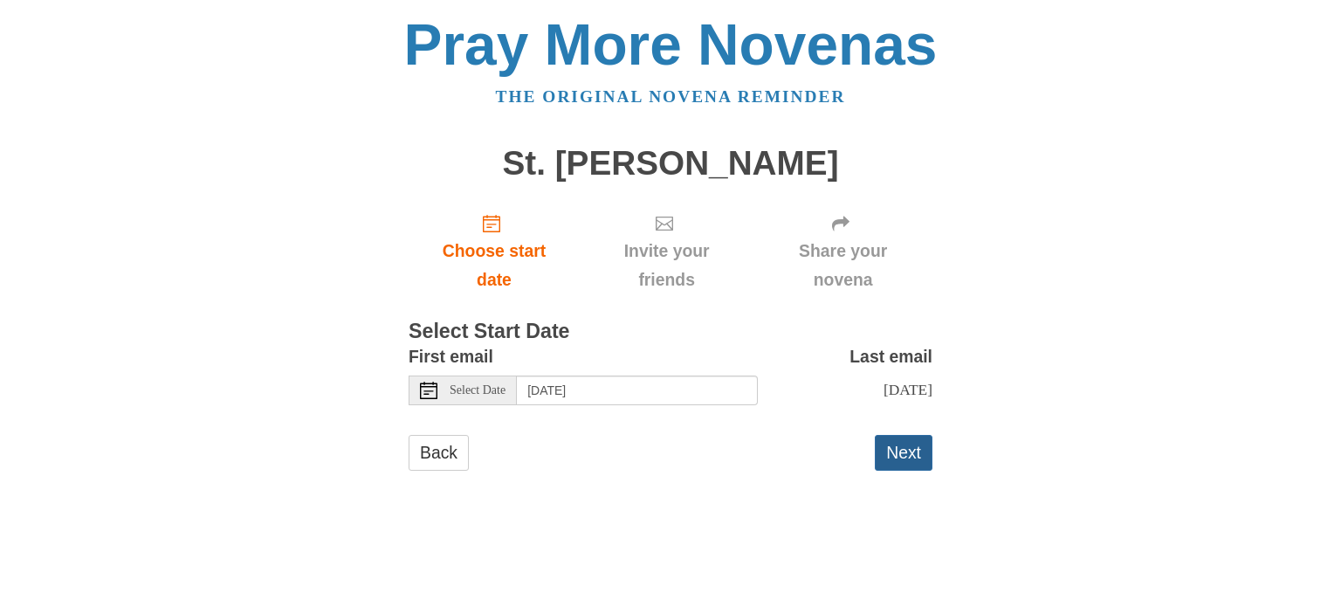
click at [890, 452] on button "Next" at bounding box center [904, 453] width 58 height 36
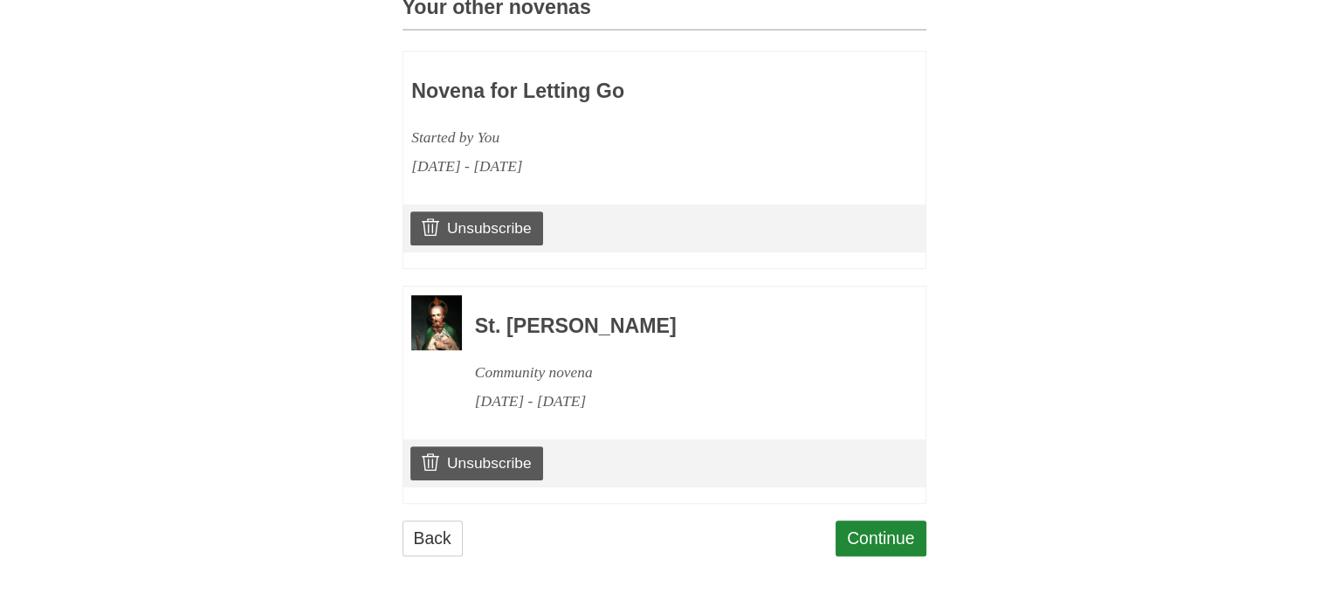
scroll to position [809, 0]
click at [862, 527] on link "Continue" at bounding box center [880, 538] width 91 height 36
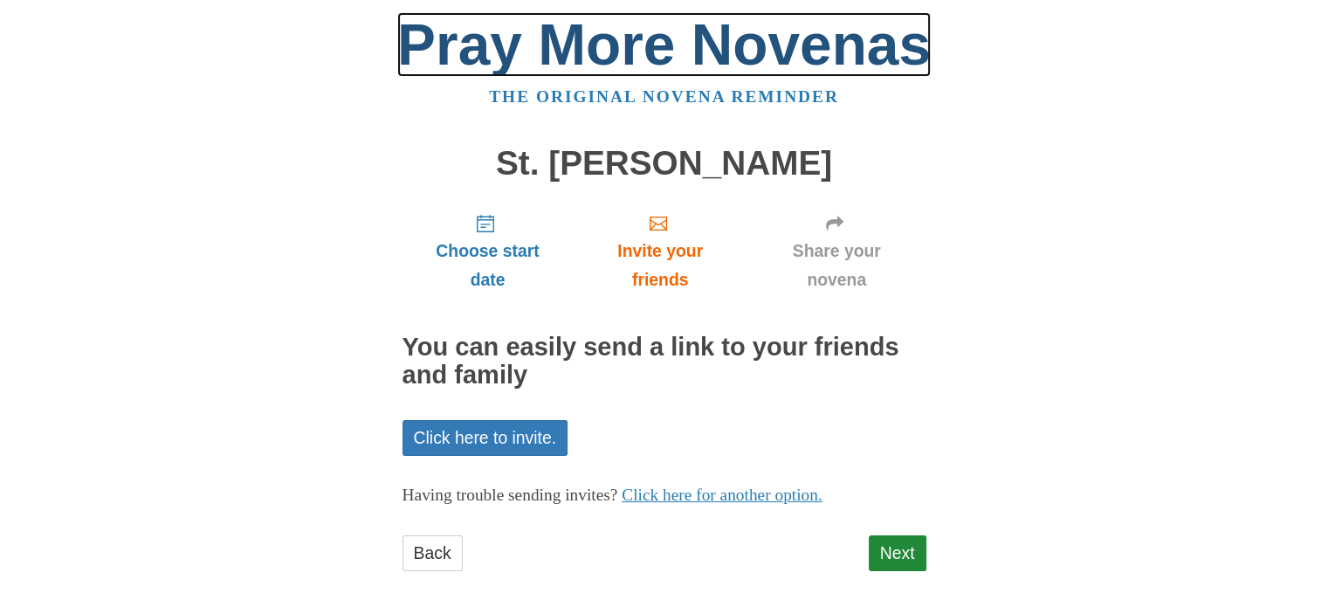
click at [631, 53] on link "Pray More Novenas" at bounding box center [663, 44] width 533 height 65
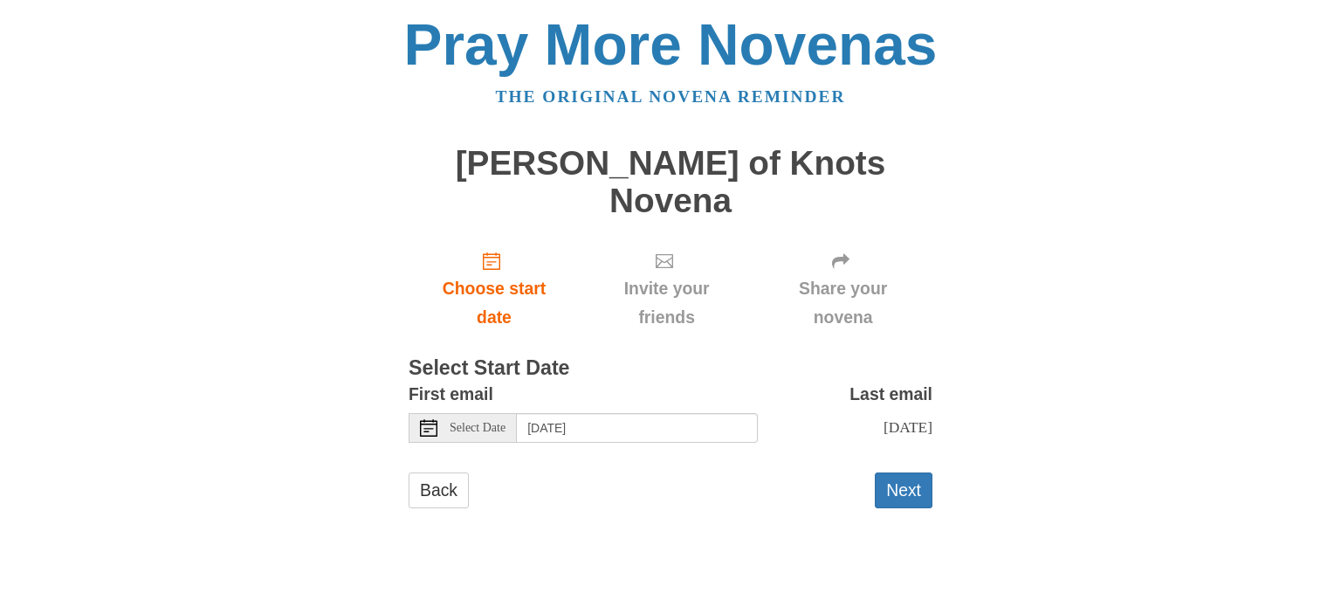
click at [423, 419] on icon at bounding box center [428, 427] width 17 height 17
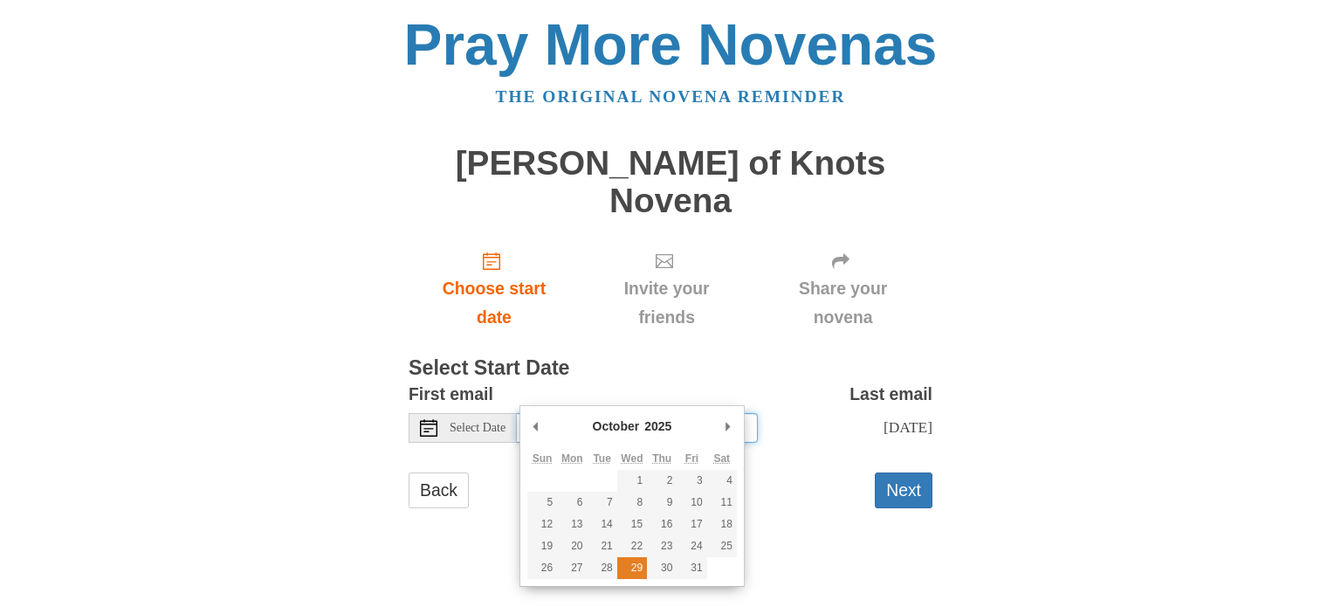
type input "Wednesday, October 29th"
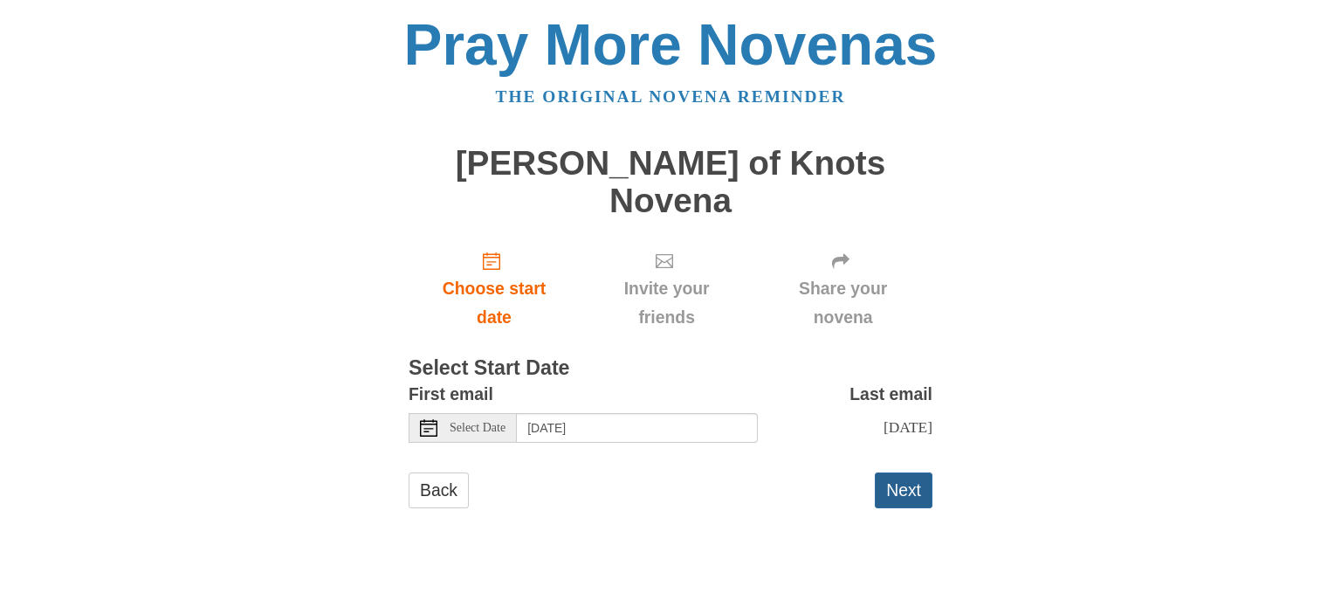
click at [915, 472] on button "Next" at bounding box center [904, 490] width 58 height 36
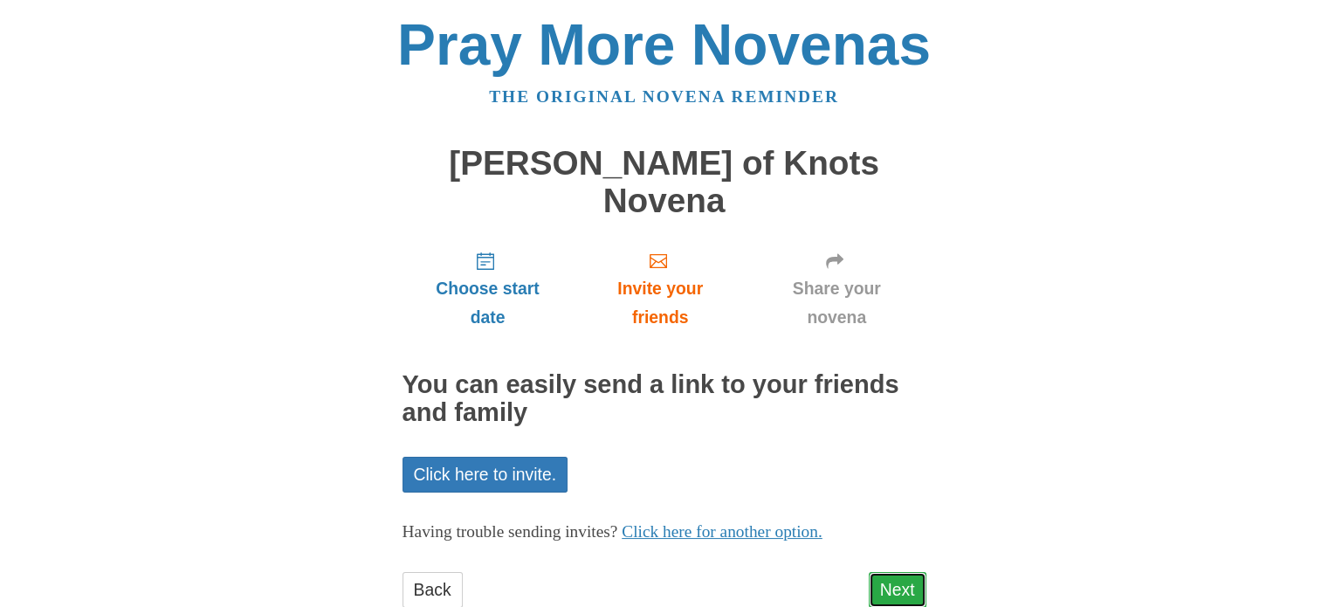
click at [899, 572] on link "Next" at bounding box center [898, 590] width 58 height 36
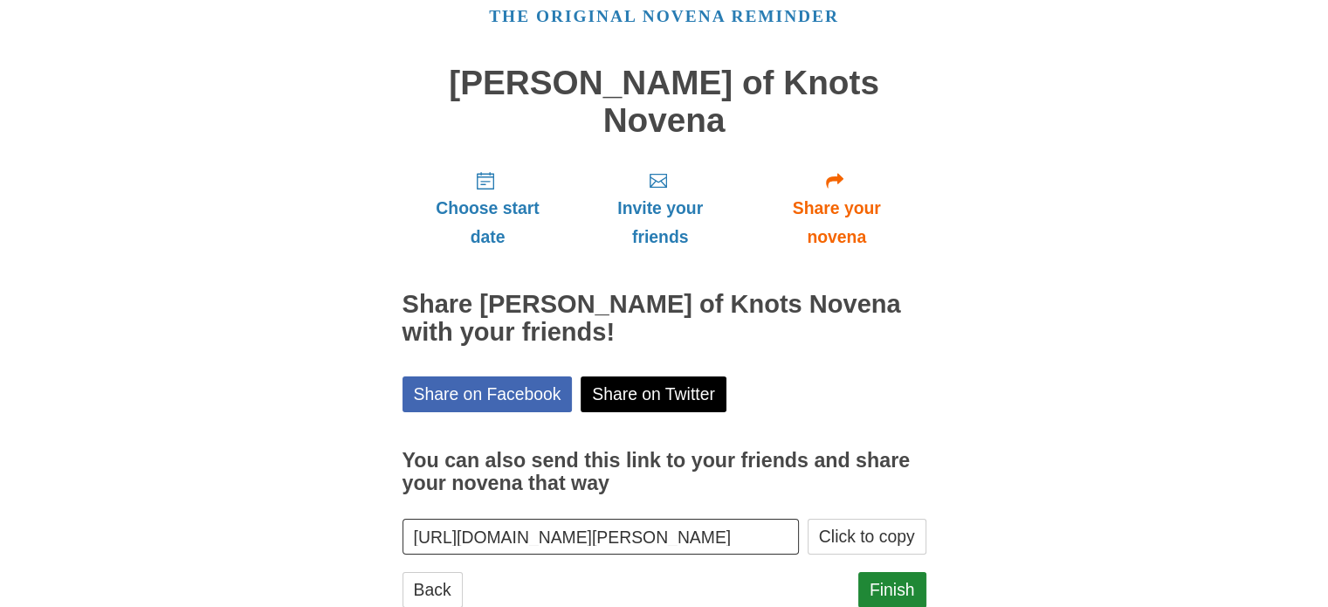
scroll to position [93, 0]
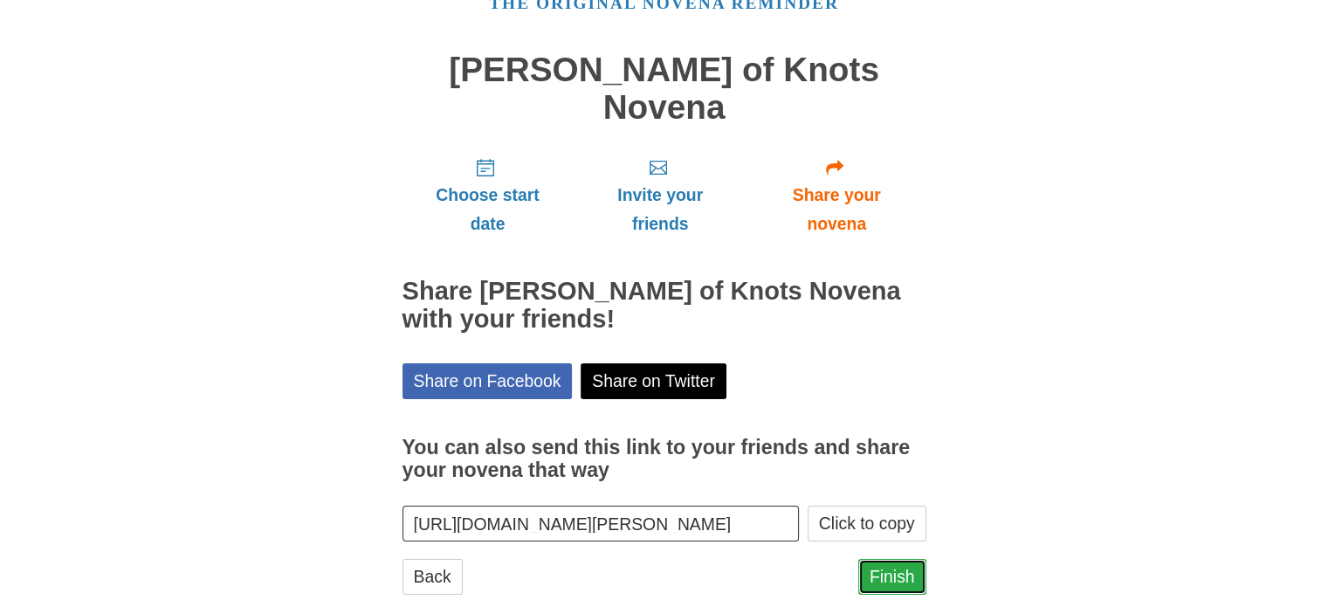
click at [897, 559] on link "Finish" at bounding box center [892, 577] width 68 height 36
